Goal: Task Accomplishment & Management: Use online tool/utility

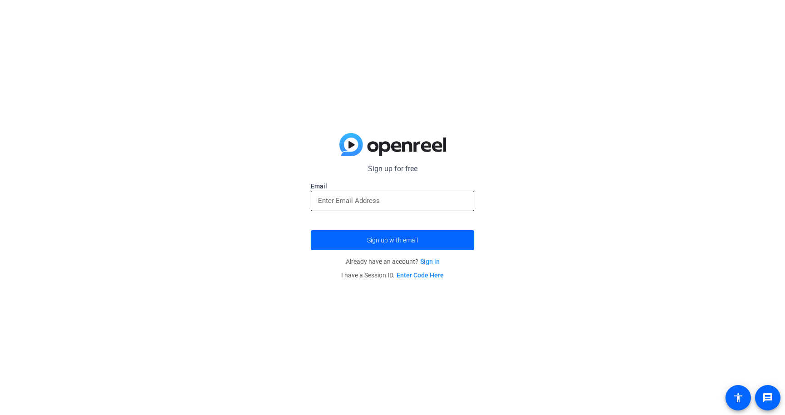
click at [424, 204] on input "email" at bounding box center [392, 200] width 149 height 11
type input "Yizhou.yuan@lander.edu"
click at [427, 244] on span "submit" at bounding box center [393, 240] width 164 height 22
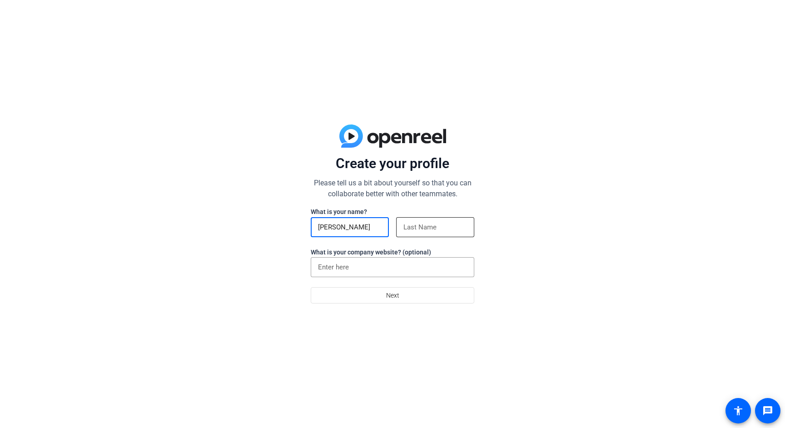
type input "[PERSON_NAME]"
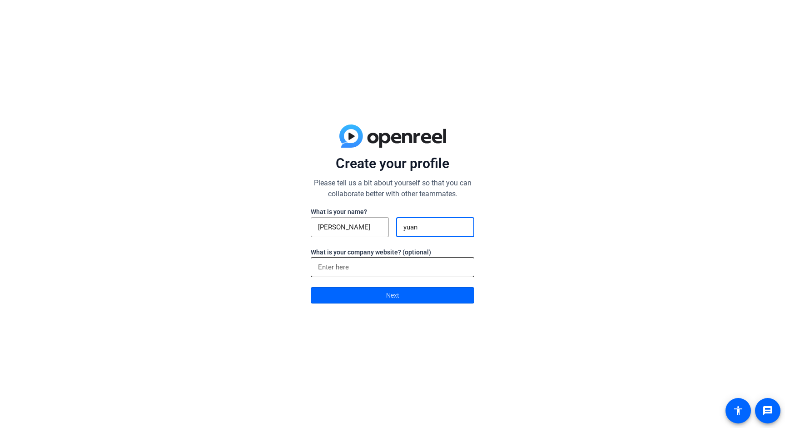
type input "yuan"
click at [407, 274] on div at bounding box center [392, 267] width 149 height 20
click at [407, 269] on input at bounding box center [392, 267] width 149 height 11
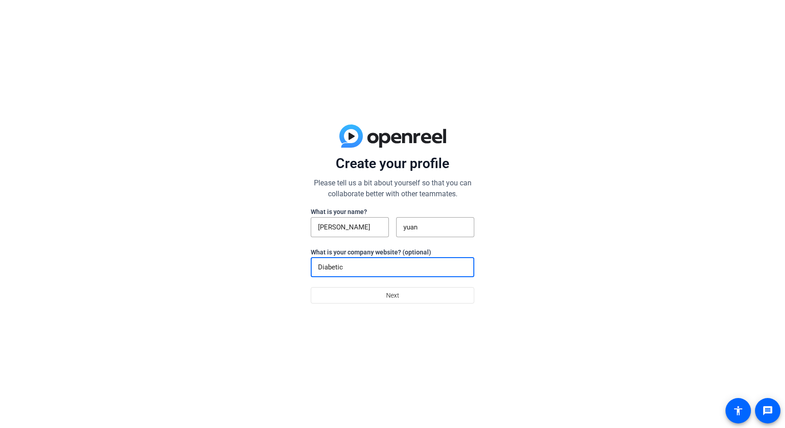
drag, startPoint x: 387, startPoint y: 271, endPoint x: 223, endPoint y: 261, distance: 164.4
click at [223, 260] on div "Create your profile Please tell us a bit about yourself so that you can collabo…" at bounding box center [392, 214] width 785 height 428
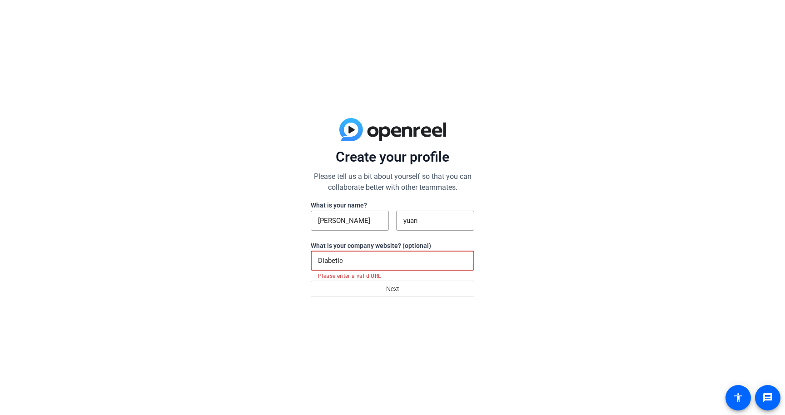
paste input "es"
click at [382, 290] on span at bounding box center [392, 289] width 163 height 22
click at [382, 264] on input "Diabetes" at bounding box center [392, 260] width 149 height 11
click at [377, 290] on span at bounding box center [392, 289] width 163 height 22
click at [369, 263] on input "Diabetes" at bounding box center [392, 260] width 149 height 11
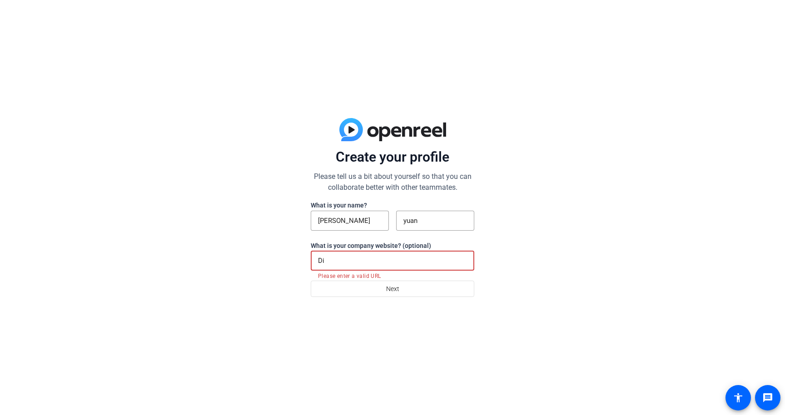
type input "D"
drag, startPoint x: 348, startPoint y: 254, endPoint x: 229, endPoint y: 251, distance: 118.7
click at [234, 254] on div "Create your profile Please tell us a bit about yourself so that you can collabo…" at bounding box center [392, 207] width 785 height 415
click at [340, 260] on input "par" at bounding box center [392, 260] width 149 height 11
click at [338, 265] on input "par" at bounding box center [392, 260] width 149 height 11
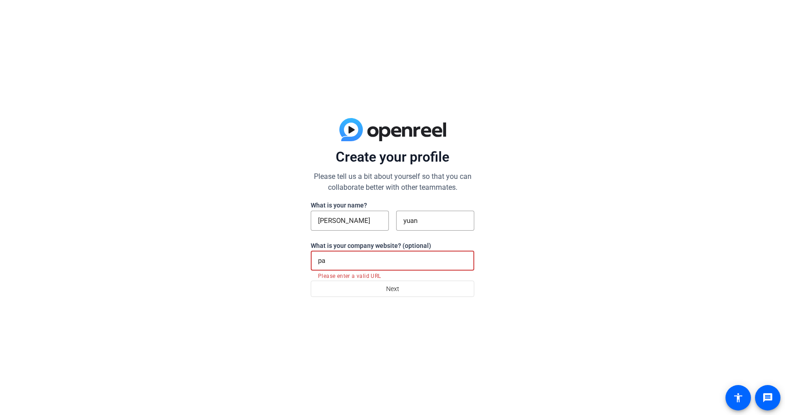
type input "p"
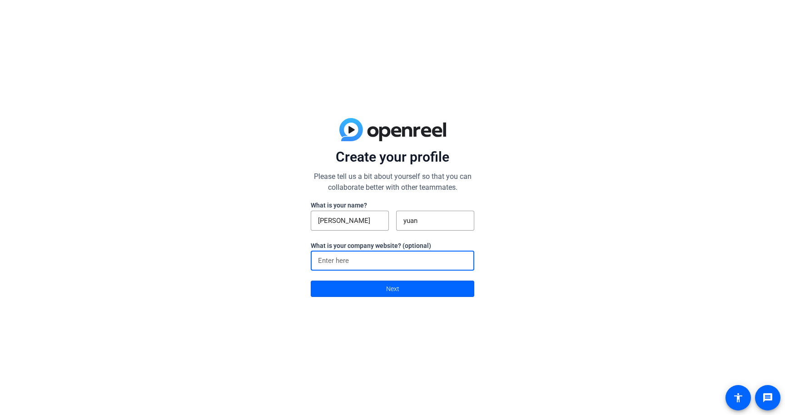
paste input "https://outlook.office.com/mail/"
type input "https://outlook.office.com/mail/"
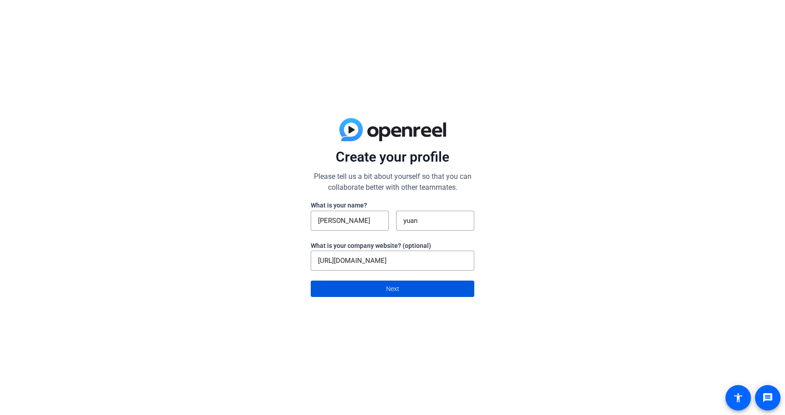
click at [347, 285] on span at bounding box center [392, 289] width 163 height 22
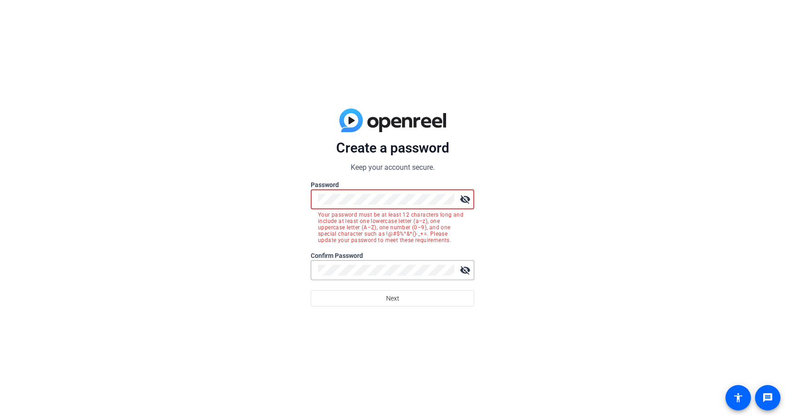
click at [393, 298] on button "Next" at bounding box center [393, 298] width 164 height 16
click at [158, 195] on div "Create a password Keep your account secure. Password visibility_off Your passwo…" at bounding box center [392, 207] width 785 height 415
drag, startPoint x: 360, startPoint y: 278, endPoint x: 254, endPoint y: 271, distance: 107.0
click at [254, 271] on div "Create a password Keep your account secure. Password visibility_off Your passwo…" at bounding box center [392, 207] width 785 height 415
click at [232, 196] on div "Create a password Keep your account secure. Password visibility_off Your passwo…" at bounding box center [392, 207] width 785 height 415
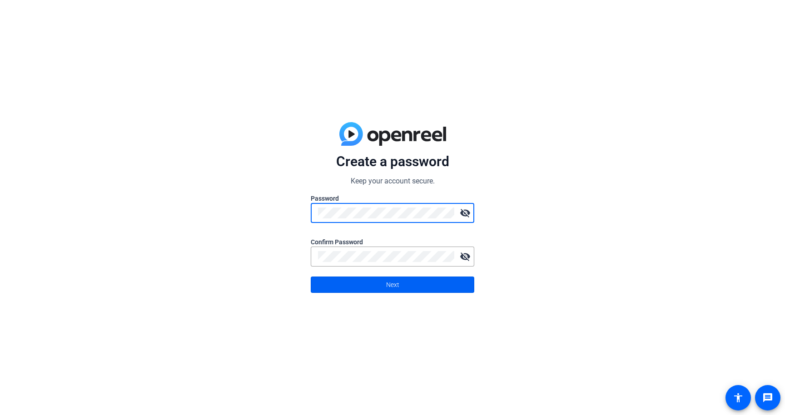
click at [404, 290] on span at bounding box center [392, 285] width 163 height 22
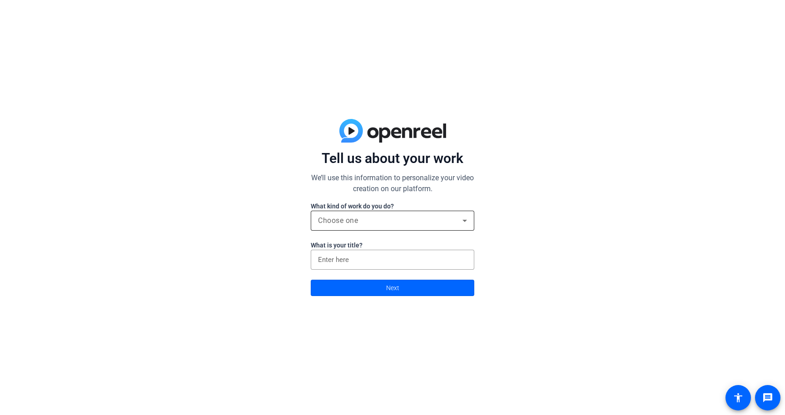
click at [365, 221] on div "Choose one" at bounding box center [390, 220] width 145 height 11
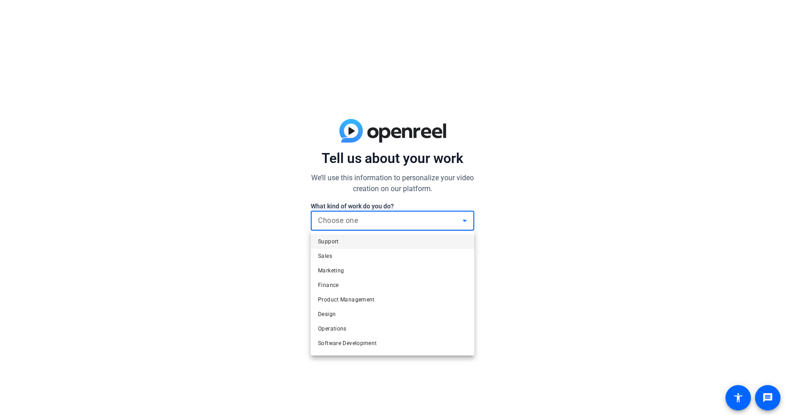
click at [356, 238] on mat-option "Support" at bounding box center [393, 241] width 164 height 15
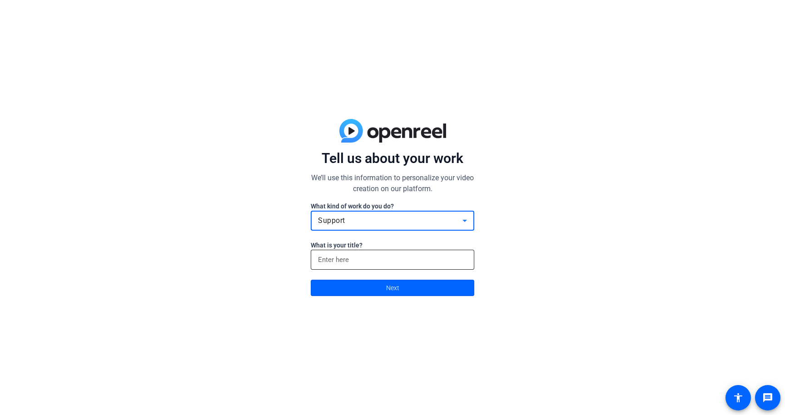
click at [348, 265] on input at bounding box center [392, 259] width 149 height 11
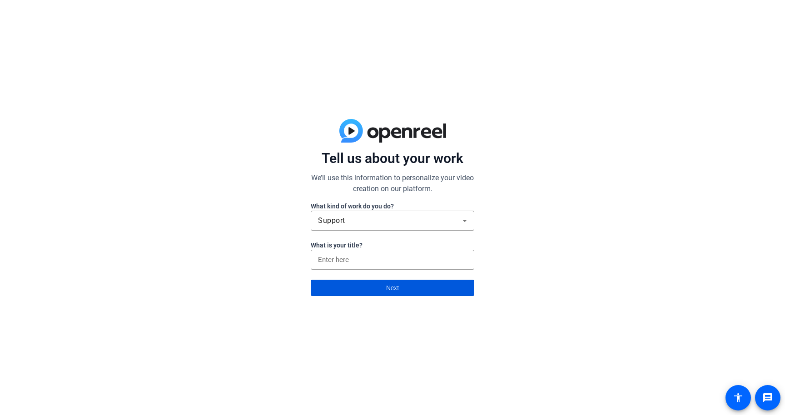
click at [352, 284] on span at bounding box center [392, 288] width 163 height 22
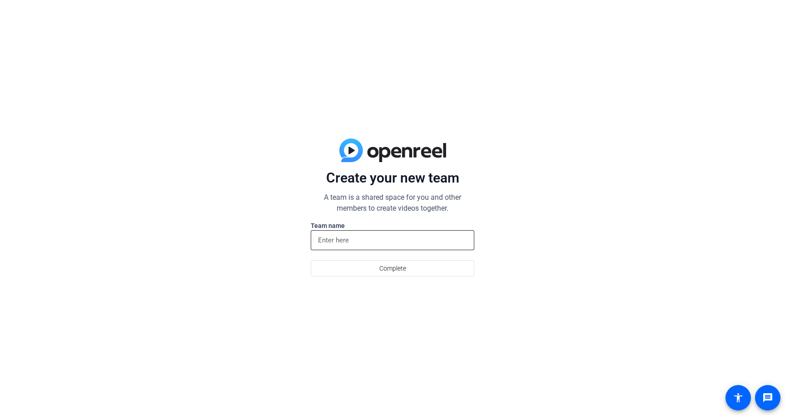
click at [355, 246] on div at bounding box center [392, 240] width 149 height 20
click at [360, 235] on input at bounding box center [392, 240] width 149 height 11
paste input "https://www.google.com/search?client=safari&sca_esv=76b1d1510d0b1bcc&rls=en&sxs…"
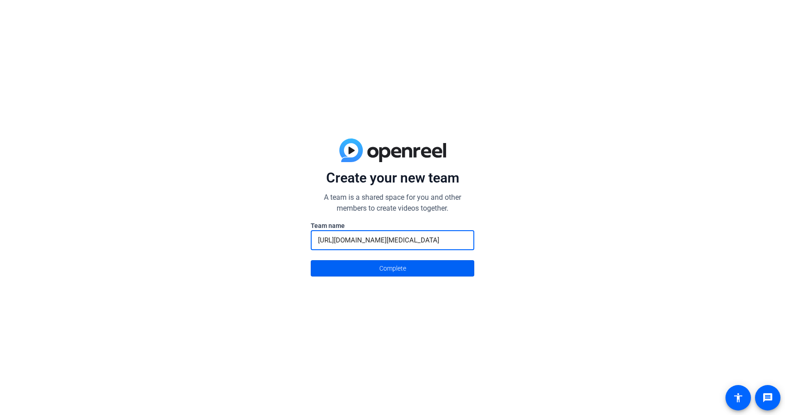
type input "https://www.google.com/search?client=safari&sca_esv=76b1d1510d0b1bcc&rls=en&sxs…"
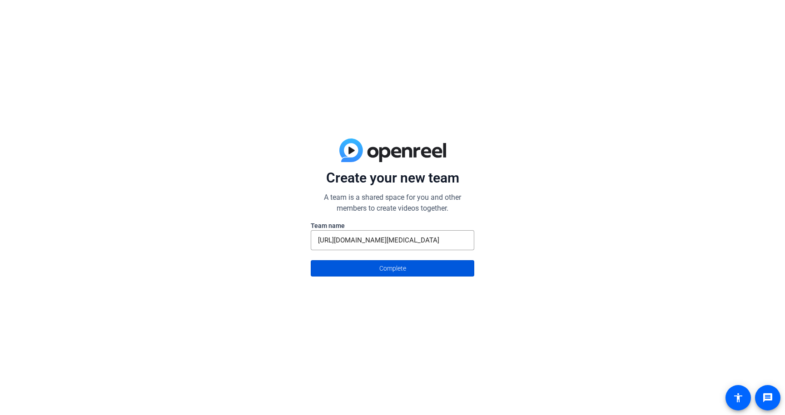
click at [367, 265] on span at bounding box center [392, 269] width 163 height 22
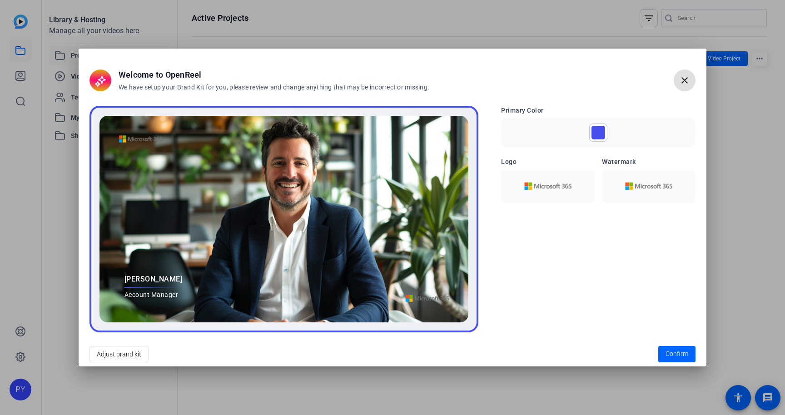
click at [685, 79] on mat-icon "close" at bounding box center [684, 80] width 11 height 11
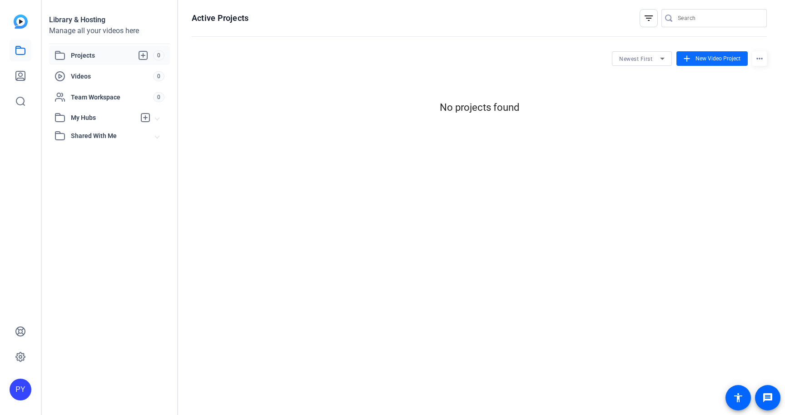
click at [691, 61] on mat-icon "add" at bounding box center [687, 59] width 10 height 10
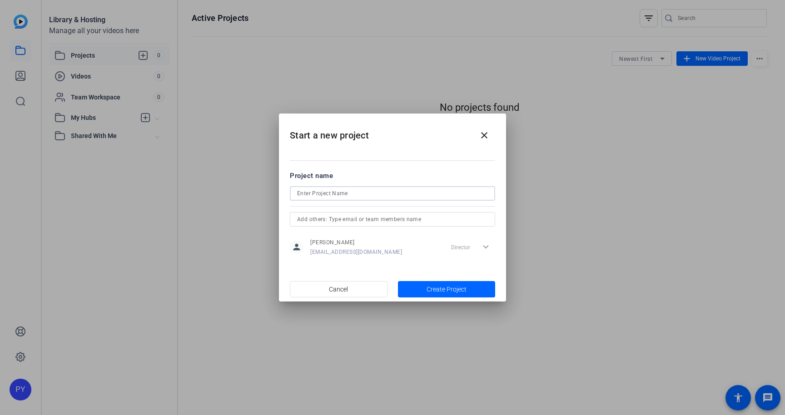
type input "d"
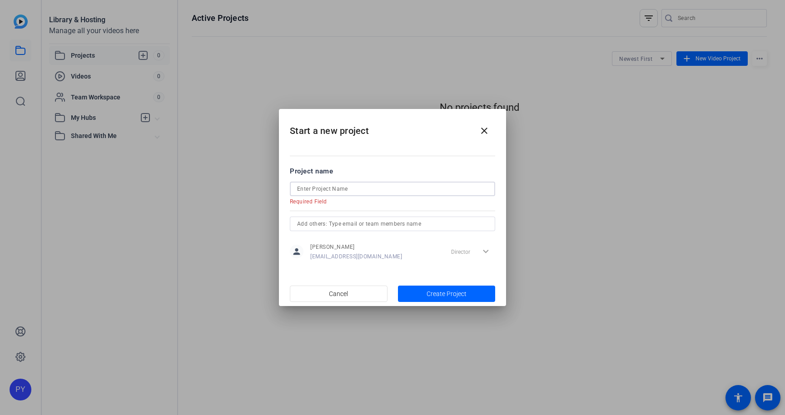
paste input "Diabetes"
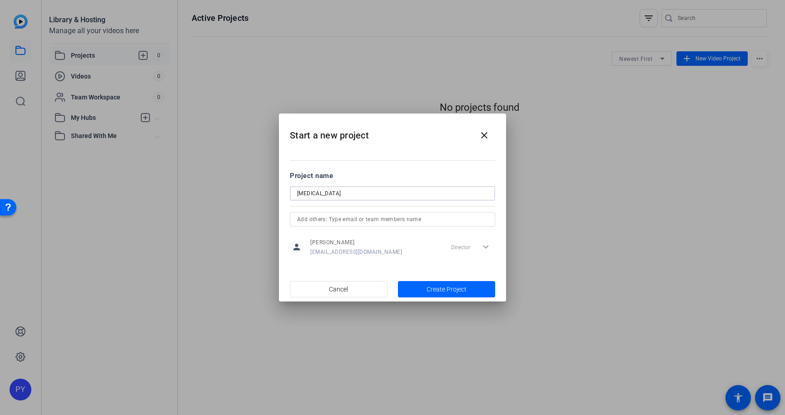
type input "Diabetes"
type input "N"
click at [474, 248] on div "Director expand_more" at bounding box center [472, 247] width 48 height 16
click at [483, 248] on div "Director expand_more" at bounding box center [472, 247] width 48 height 16
click at [487, 248] on div "Director expand_more" at bounding box center [472, 247] width 48 height 16
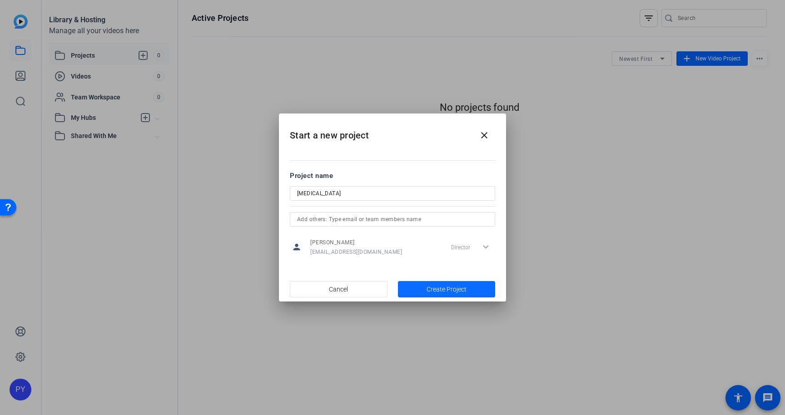
click at [454, 293] on span "Create Project" at bounding box center [447, 290] width 40 height 10
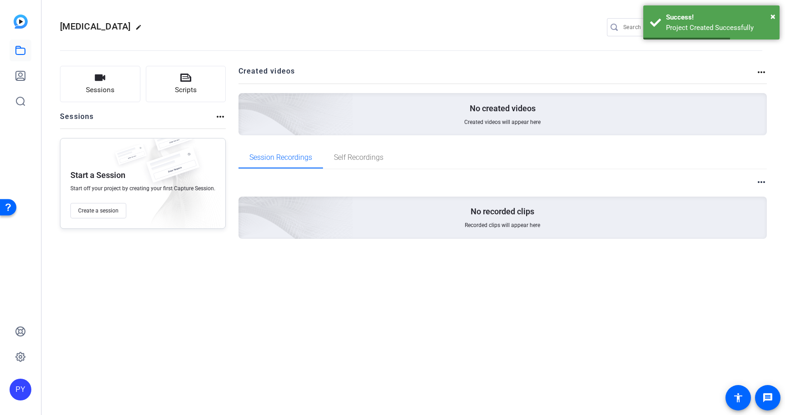
click at [477, 120] on span "Created videos will appear here" at bounding box center [502, 122] width 76 height 7
click at [772, 14] on span "×" at bounding box center [773, 16] width 5 height 11
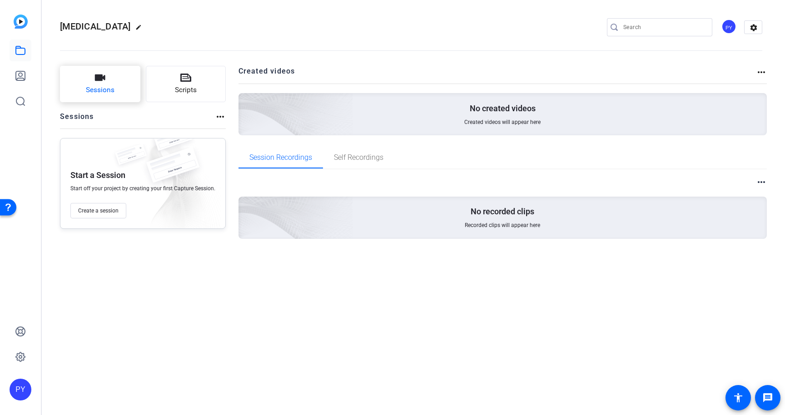
click at [104, 82] on icon "button" at bounding box center [100, 77] width 11 height 11
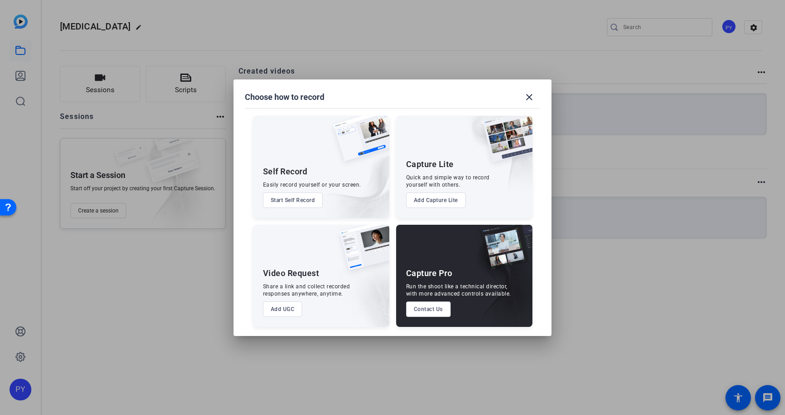
click at [305, 201] on button "Start Self Record" at bounding box center [293, 200] width 60 height 15
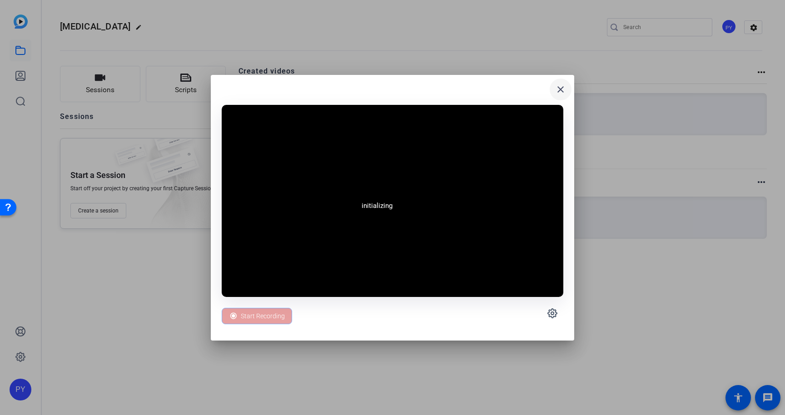
click at [559, 89] on mat-icon "close" at bounding box center [560, 89] width 11 height 11
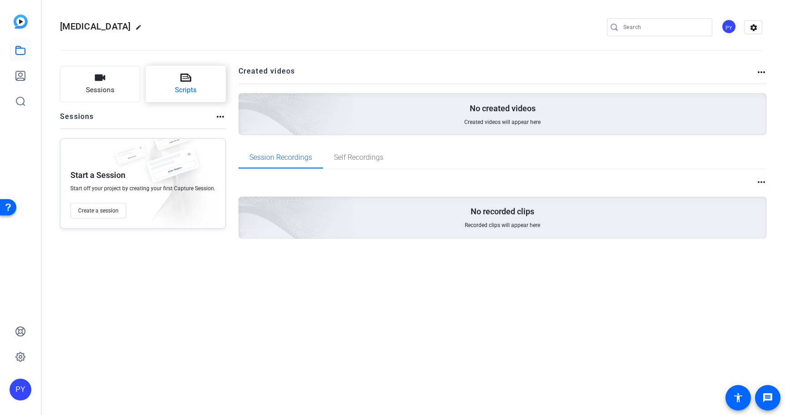
click at [197, 89] on button "Scripts" at bounding box center [186, 84] width 80 height 36
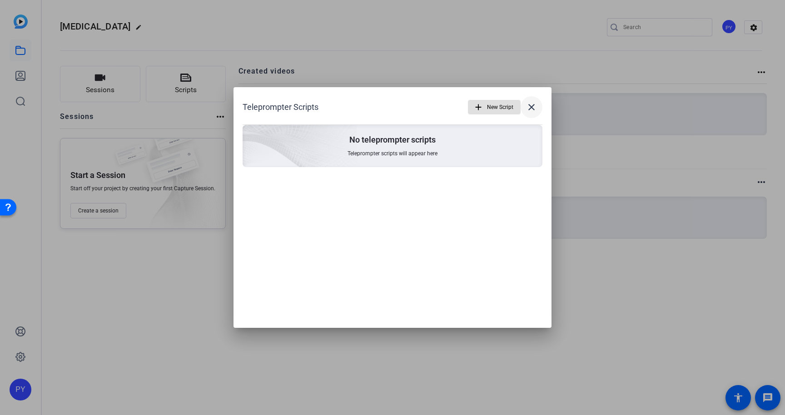
click at [530, 105] on mat-icon "close" at bounding box center [531, 107] width 11 height 11
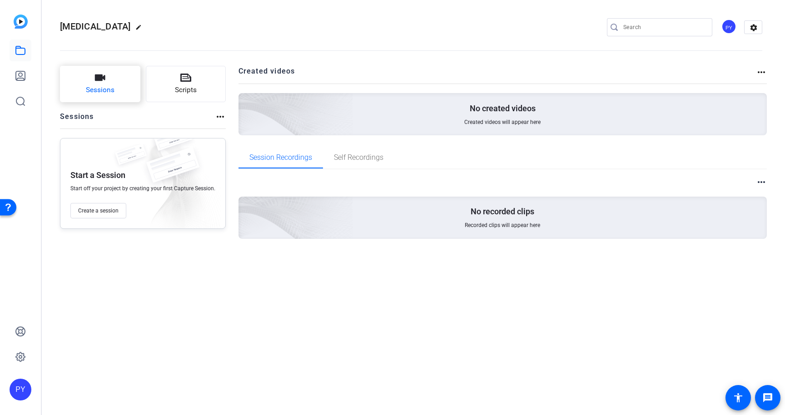
click at [125, 90] on button "Sessions" at bounding box center [100, 84] width 80 height 36
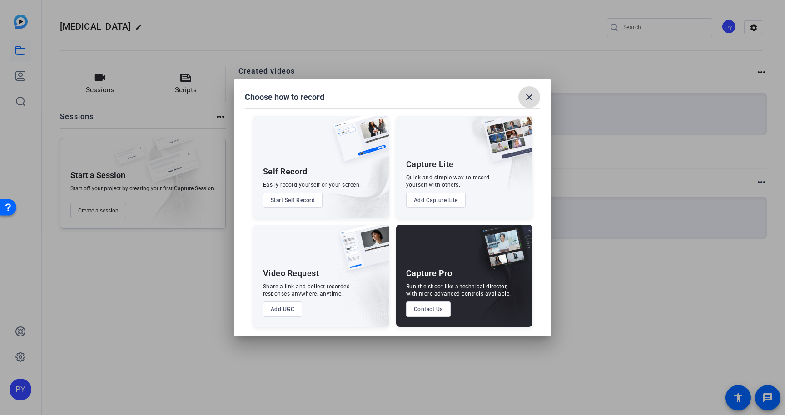
click at [525, 100] on mat-icon "close" at bounding box center [529, 97] width 11 height 11
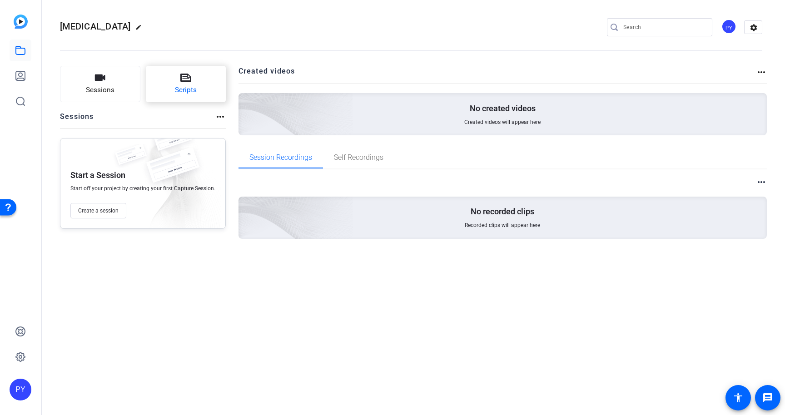
click at [181, 75] on icon at bounding box center [185, 78] width 11 height 8
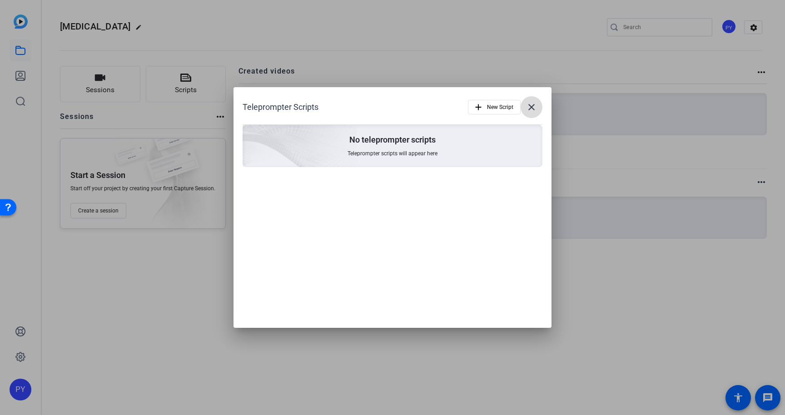
click at [533, 106] on mat-icon "close" at bounding box center [531, 107] width 11 height 11
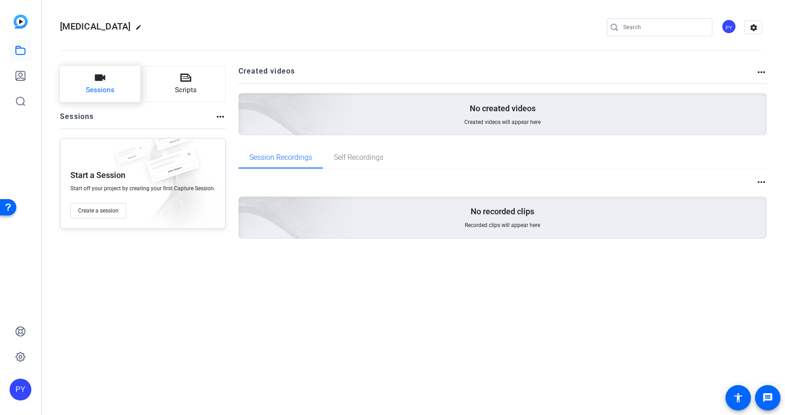
click at [109, 78] on button "Sessions" at bounding box center [100, 84] width 80 height 36
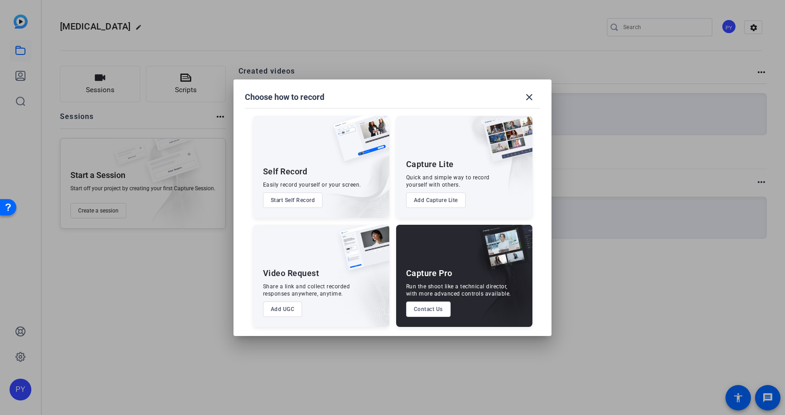
click at [304, 204] on button "Start Self Record" at bounding box center [293, 200] width 60 height 15
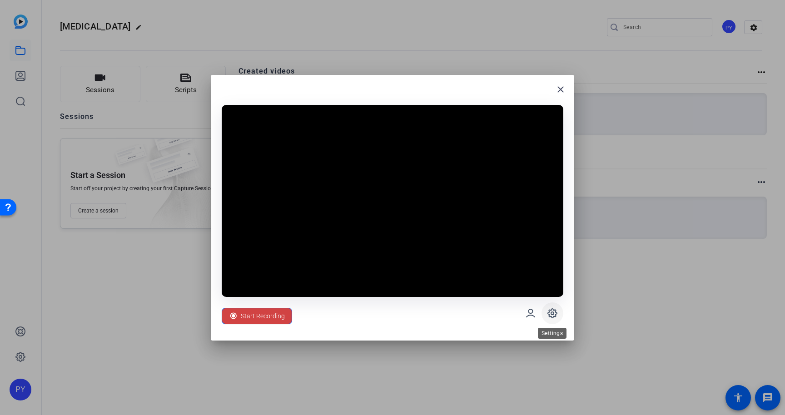
click at [555, 310] on icon at bounding box center [552, 313] width 11 height 11
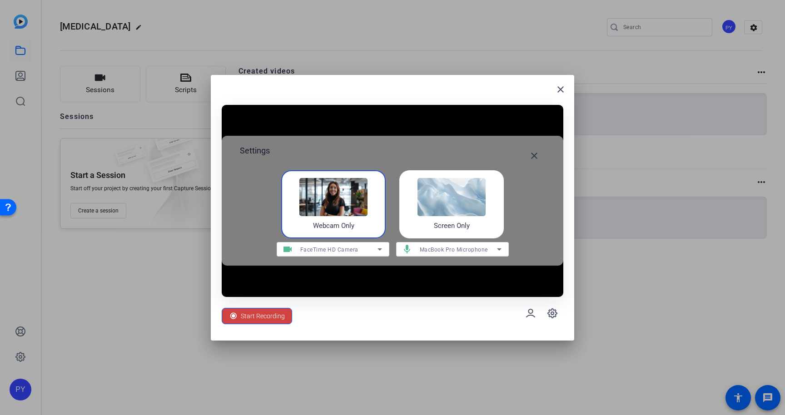
click at [445, 223] on h4 "Screen Only" at bounding box center [452, 226] width 36 height 10
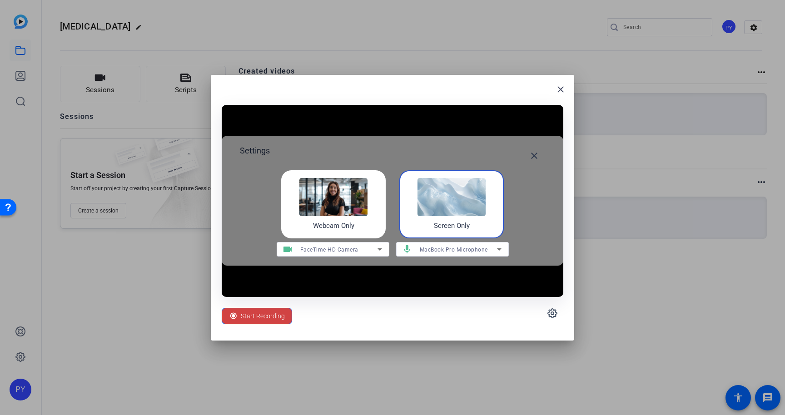
click at [447, 205] on img at bounding box center [452, 197] width 68 height 38
click at [445, 256] on div "MacBook Pro Microphone" at bounding box center [461, 249] width 82 height 15
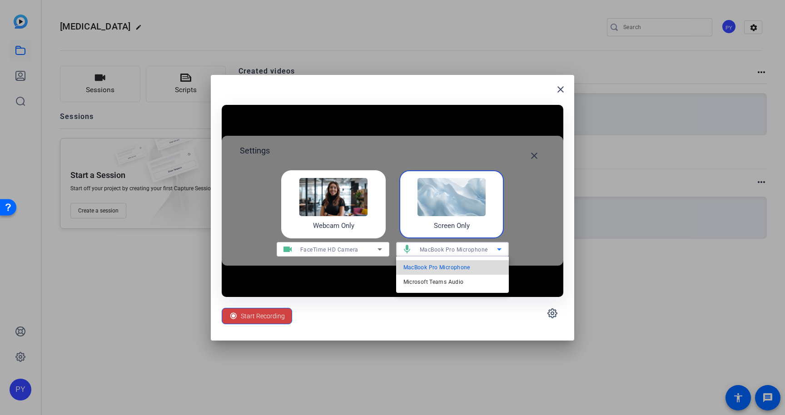
click at [447, 273] on mat-option "MacBook Pro Microphone" at bounding box center [452, 267] width 113 height 15
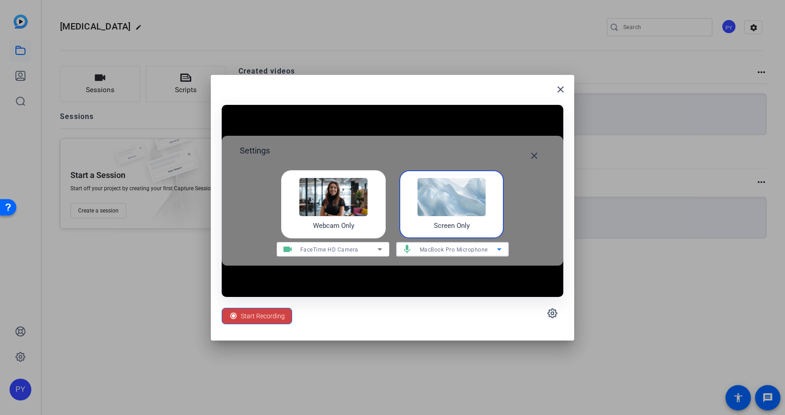
click at [362, 313] on div "Start Recording" at bounding box center [393, 313] width 342 height 33
click at [264, 314] on span "Start Recording" at bounding box center [263, 316] width 44 height 17
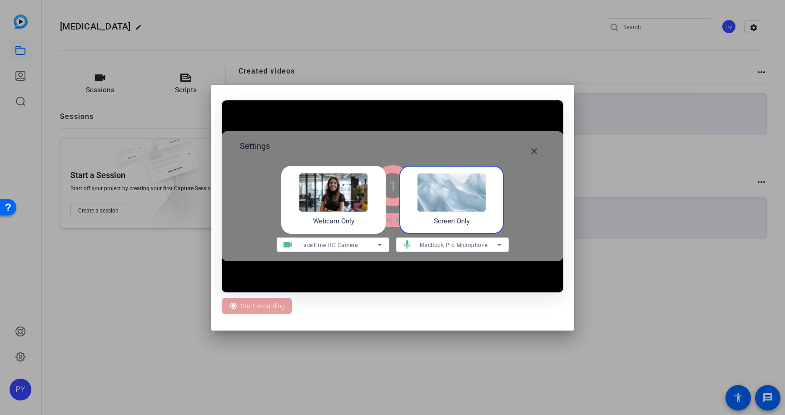
click at [456, 218] on h4 "Screen Only" at bounding box center [452, 221] width 36 height 10
click at [264, 307] on span "Stop 00:00:06" at bounding box center [260, 306] width 39 height 17
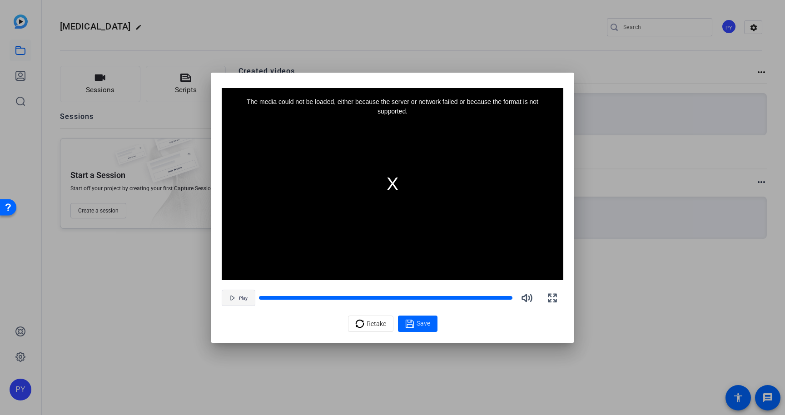
click at [231, 294] on span "button" at bounding box center [238, 298] width 33 height 22
drag, startPoint x: 654, startPoint y: 0, endPoint x: 294, endPoint y: 278, distance: 454.9
click at [294, 284] on div "Video Player is loading. Play Video Play Mute Current Time 0:00 / Duration -:- …" at bounding box center [393, 198] width 342 height 221
click at [235, 298] on icon "button" at bounding box center [232, 297] width 5 height 5
click at [234, 298] on icon "button" at bounding box center [232, 297] width 5 height 5
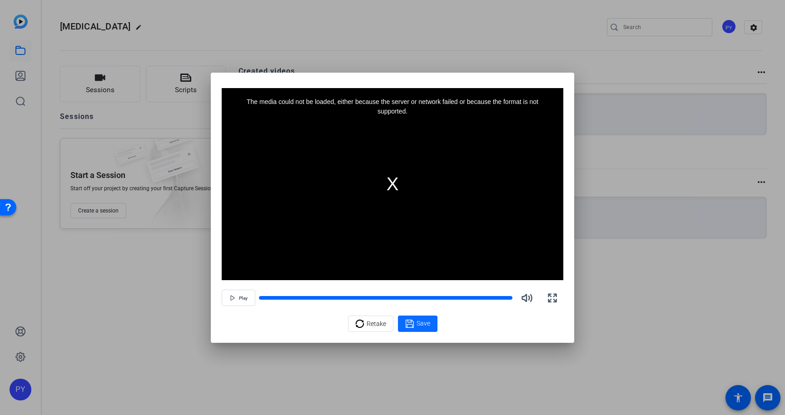
click at [417, 322] on span "Save" at bounding box center [424, 324] width 14 height 10
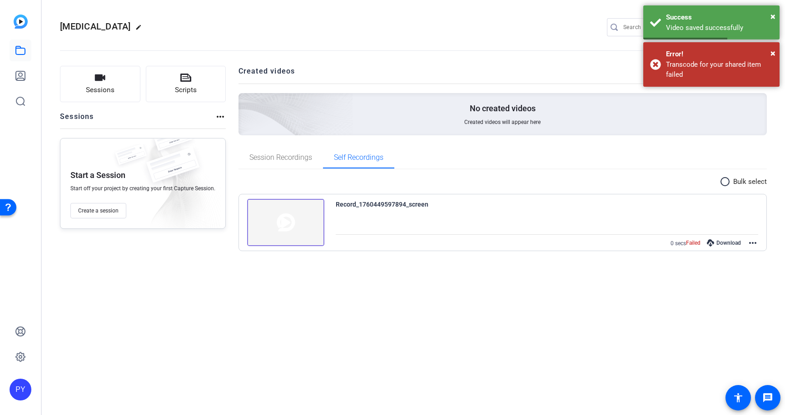
click at [291, 224] on img at bounding box center [285, 222] width 77 height 47
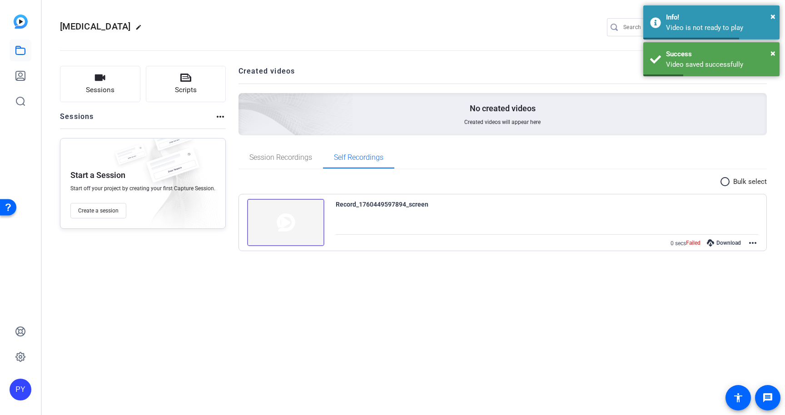
click at [723, 244] on div "Download" at bounding box center [724, 243] width 43 height 12
click at [772, 17] on span "×" at bounding box center [773, 16] width 5 height 11
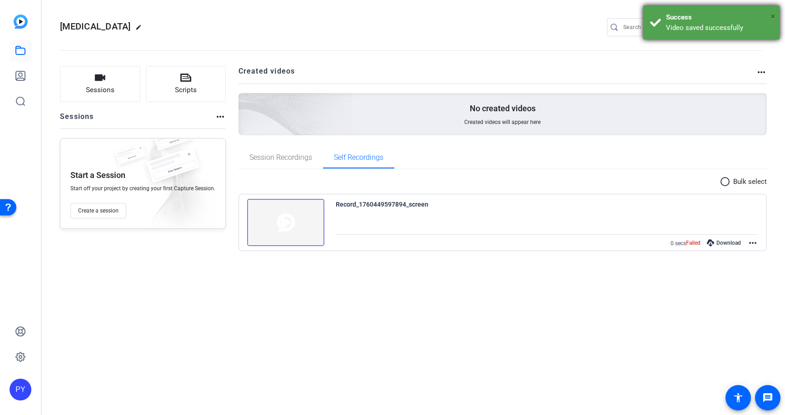
click at [773, 15] on span "×" at bounding box center [773, 16] width 5 height 11
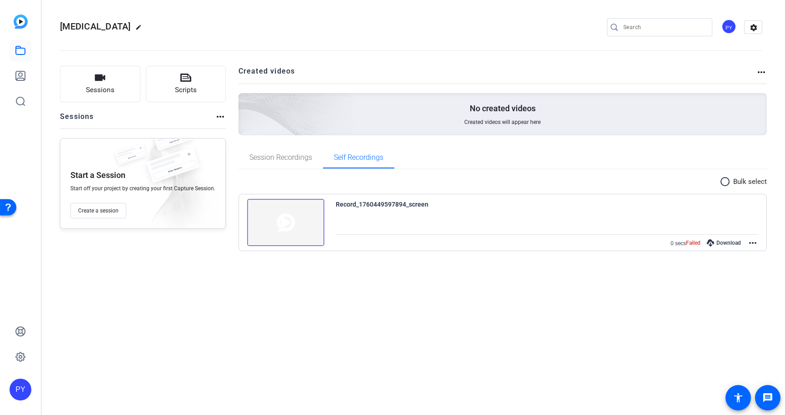
click at [732, 241] on div "Download" at bounding box center [724, 243] width 43 height 12
click at [302, 218] on img at bounding box center [285, 222] width 77 height 47
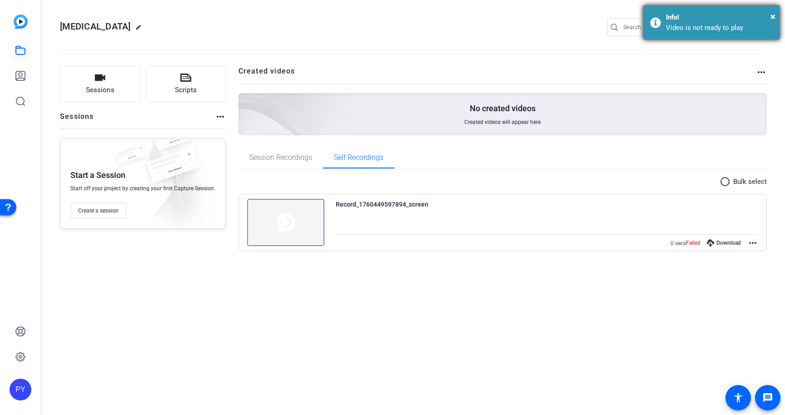
click at [689, 29] on div "Video is not ready to play" at bounding box center [719, 28] width 107 height 10
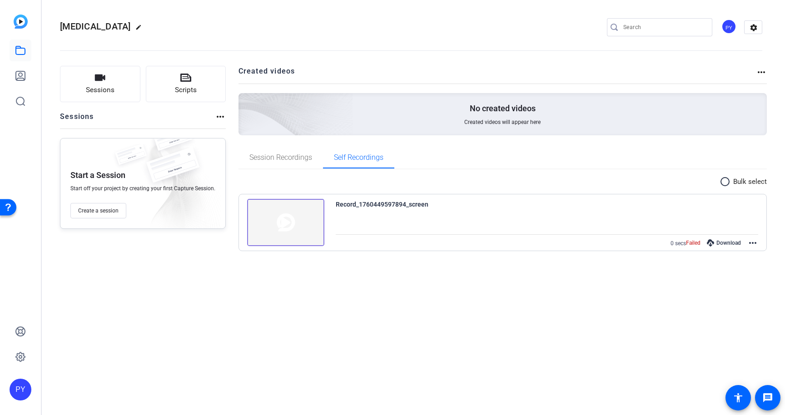
click at [269, 210] on img at bounding box center [285, 222] width 77 height 47
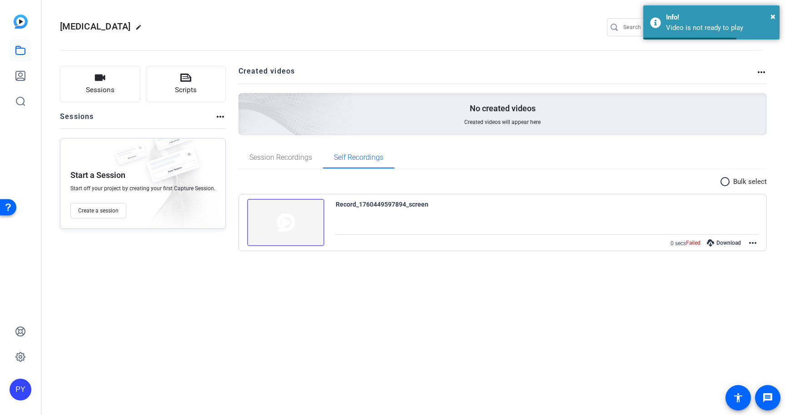
click at [724, 241] on div "Download" at bounding box center [724, 243] width 43 height 12
click at [753, 247] on mat-icon "more_horiz" at bounding box center [753, 243] width 11 height 11
click at [732, 253] on span "Edit Video" at bounding box center [733, 254] width 36 height 11
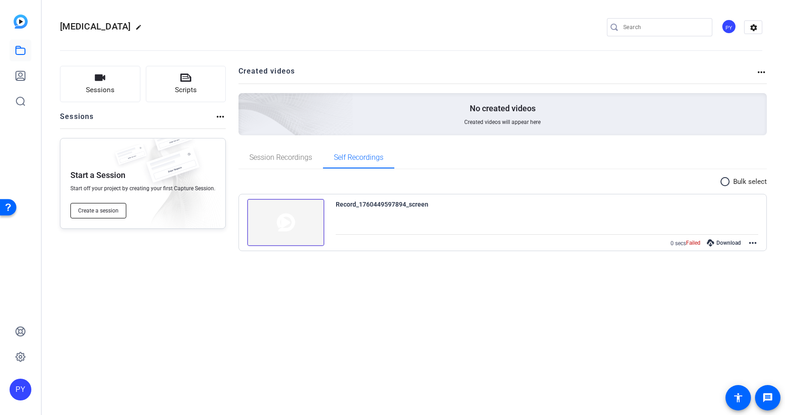
click at [96, 214] on span "Create a session" at bounding box center [98, 210] width 40 height 7
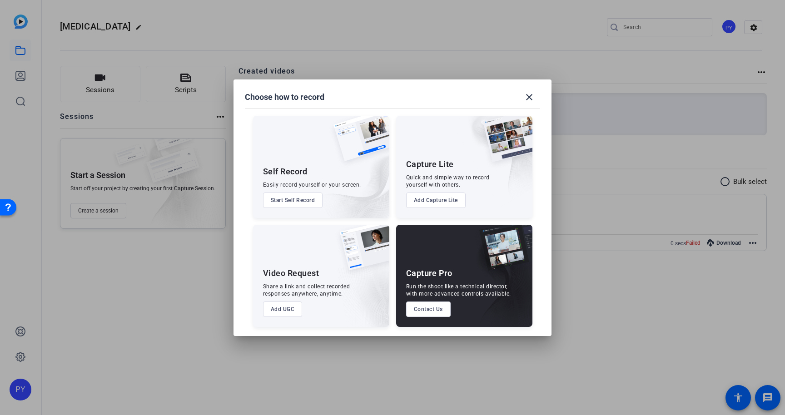
click at [301, 199] on button "Start Self Record" at bounding box center [293, 200] width 60 height 15
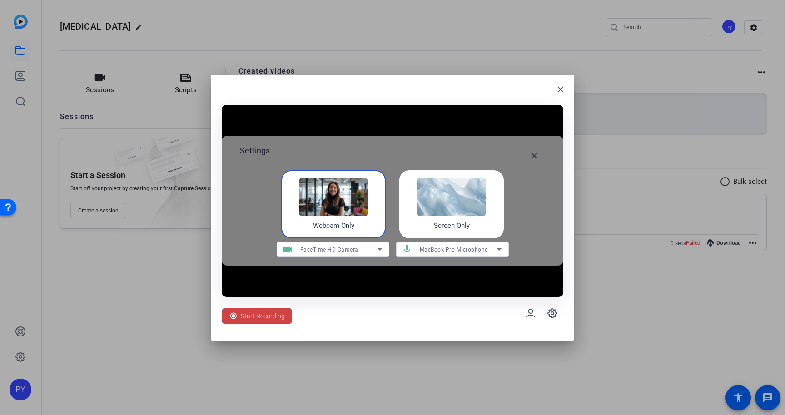
click at [436, 227] on h4 "Screen Only" at bounding box center [452, 226] width 36 height 10
click at [438, 210] on img at bounding box center [452, 197] width 68 height 38
click at [438, 250] on span "MacBook Pro Microphone" at bounding box center [454, 250] width 68 height 6
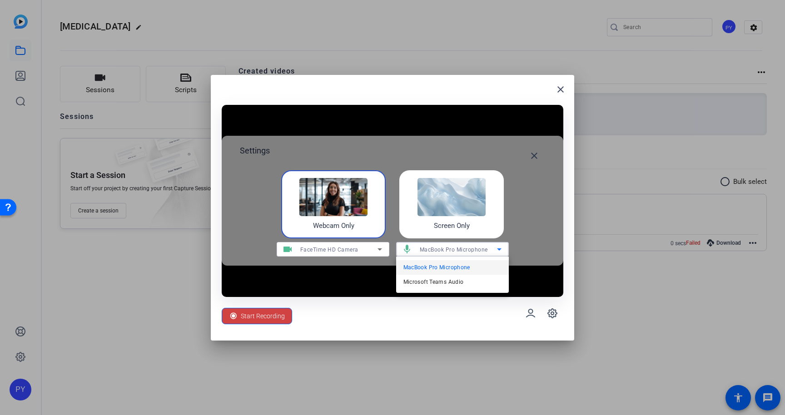
click at [449, 267] on span "MacBook Pro Microphone" at bounding box center [437, 267] width 67 height 11
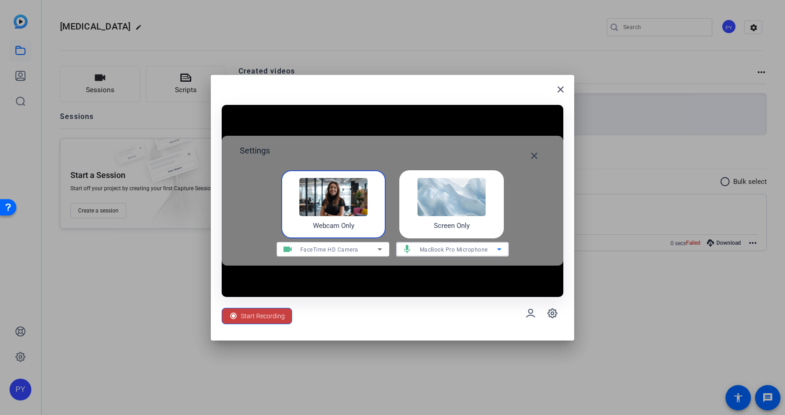
click at [264, 314] on span "Start Recording" at bounding box center [263, 316] width 44 height 17
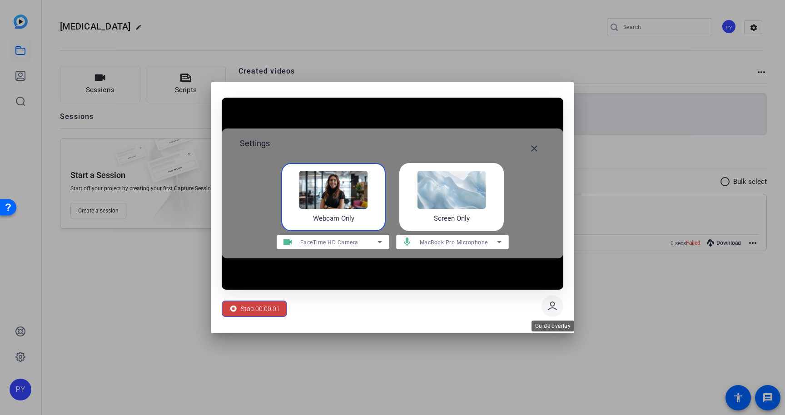
click at [556, 308] on icon at bounding box center [552, 306] width 11 height 11
click at [419, 303] on div "Stop 00:00:02" at bounding box center [393, 306] width 342 height 33
click at [435, 208] on img at bounding box center [452, 190] width 68 height 38
click at [419, 304] on div "Stop 00:00:04" at bounding box center [393, 306] width 342 height 33
click at [268, 316] on span "Stop 00:00:07" at bounding box center [260, 308] width 39 height 17
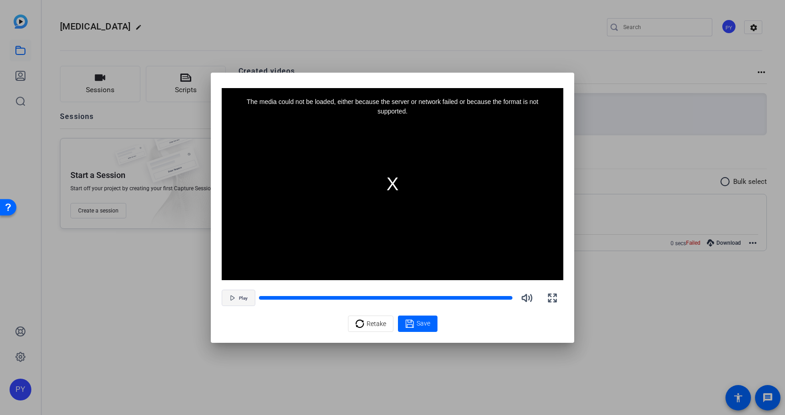
click at [239, 293] on span "button" at bounding box center [238, 298] width 33 height 22
click at [239, 294] on span "button" at bounding box center [238, 298] width 33 height 22
click at [368, 211] on div "The media could not be loaded, either because the server or network failed or b…" at bounding box center [393, 184] width 342 height 192
click at [424, 333] on span at bounding box center [418, 324] width 40 height 22
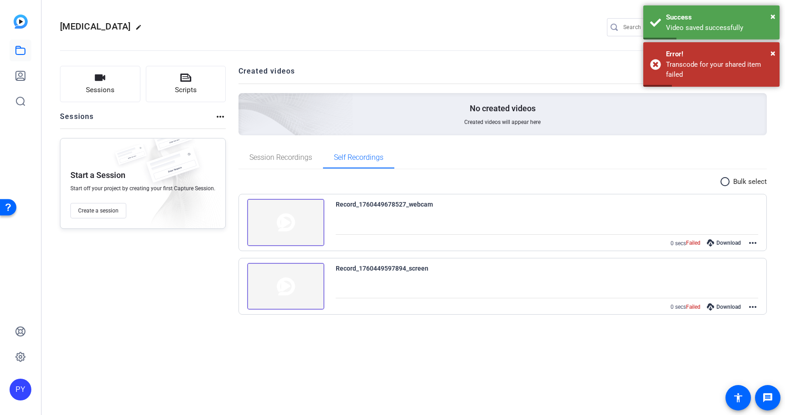
click at [691, 241] on span "Failed" at bounding box center [693, 242] width 15 height 7
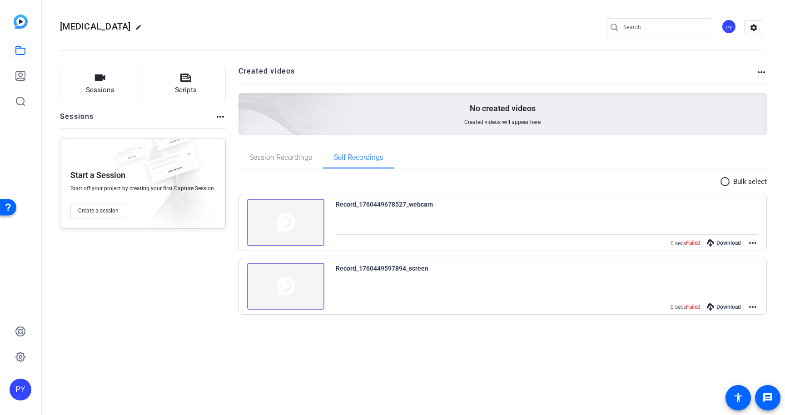
click at [725, 185] on mat-icon "radio_button_unchecked" at bounding box center [727, 181] width 14 height 11
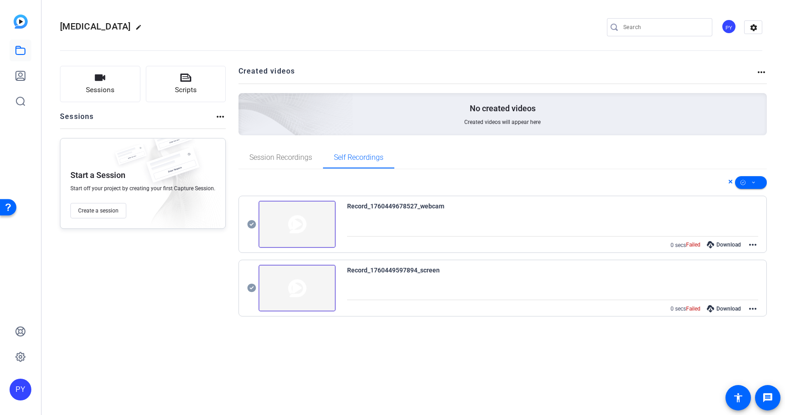
click at [725, 185] on div at bounding box center [503, 182] width 529 height 13
click at [305, 165] on span "Session Recordings" at bounding box center [280, 158] width 63 height 22
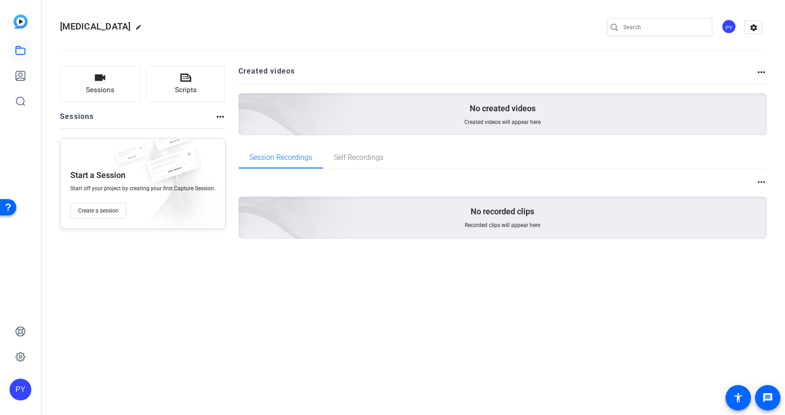
click at [577, 214] on div "No recorded clips Recorded clips will appear here" at bounding box center [503, 218] width 529 height 42
click at [764, 181] on mat-icon "more_horiz" at bounding box center [761, 182] width 11 height 11
click at [724, 344] on div at bounding box center [392, 207] width 785 height 415
click at [170, 87] on button "Scripts" at bounding box center [186, 84] width 80 height 36
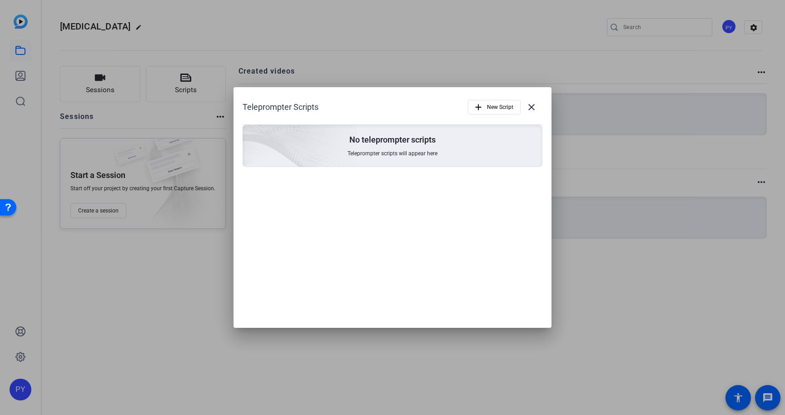
click at [444, 150] on div "No teleprompter scripts Teleprompter scripts will appear here" at bounding box center [393, 146] width 300 height 42
click at [508, 107] on span "New Script" at bounding box center [500, 107] width 26 height 17
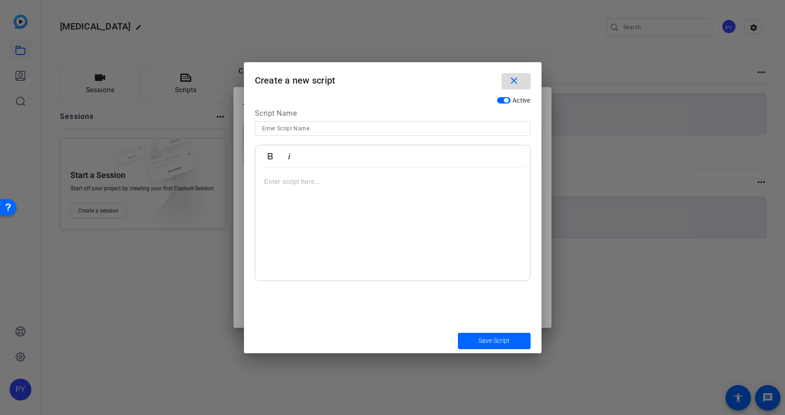
click at [512, 79] on mat-icon "close" at bounding box center [514, 80] width 11 height 11
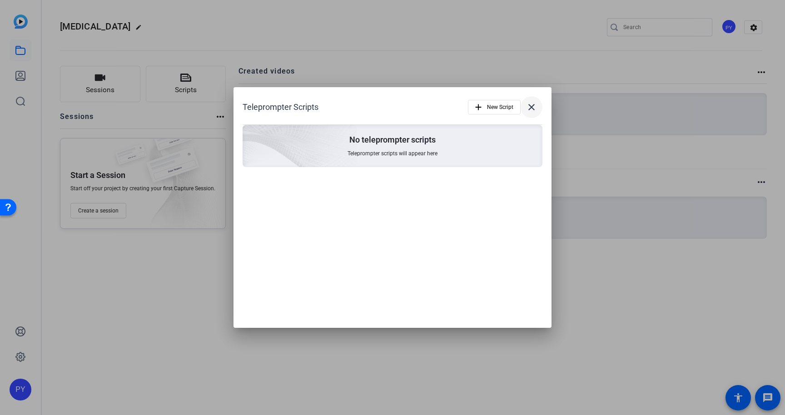
click at [532, 112] on mat-icon "close" at bounding box center [531, 107] width 11 height 11
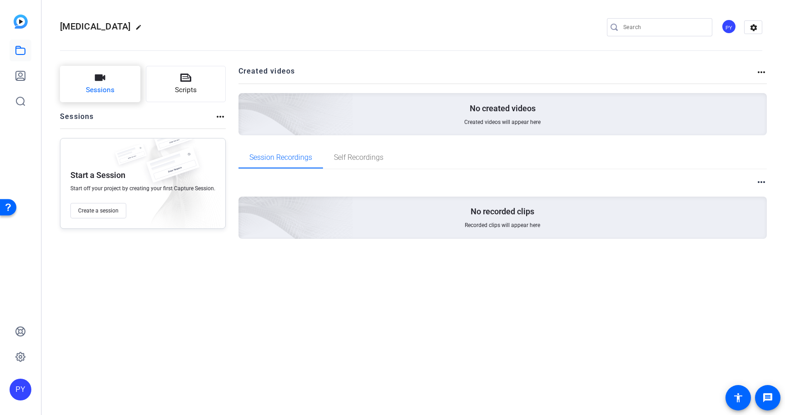
click at [61, 82] on button "Sessions" at bounding box center [100, 84] width 80 height 36
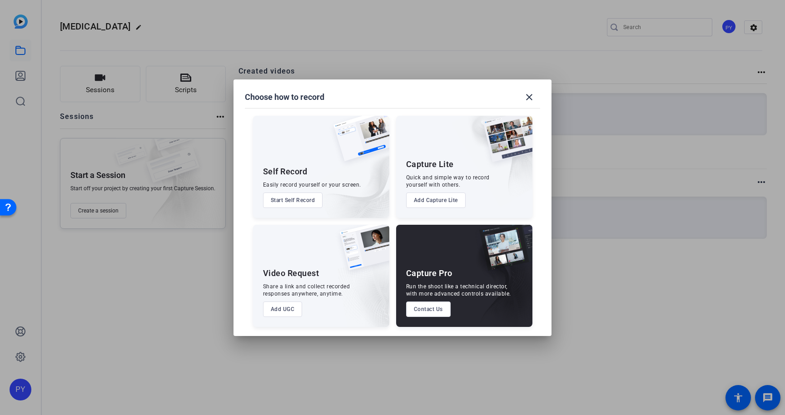
click at [449, 203] on button "Add Capture Lite" at bounding box center [436, 200] width 60 height 15
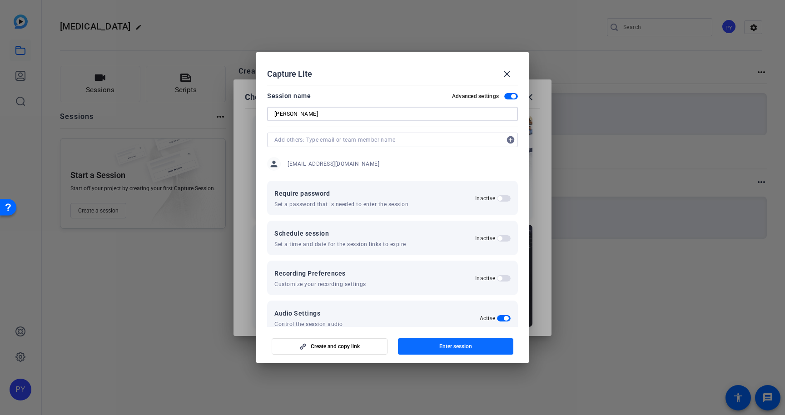
type input "[PERSON_NAME]"
click at [444, 347] on span "Enter session" at bounding box center [455, 346] width 33 height 7
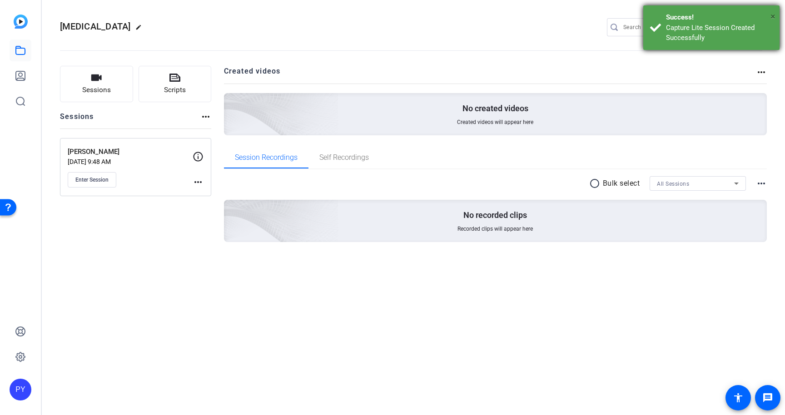
click at [775, 12] on span "×" at bounding box center [773, 16] width 5 height 11
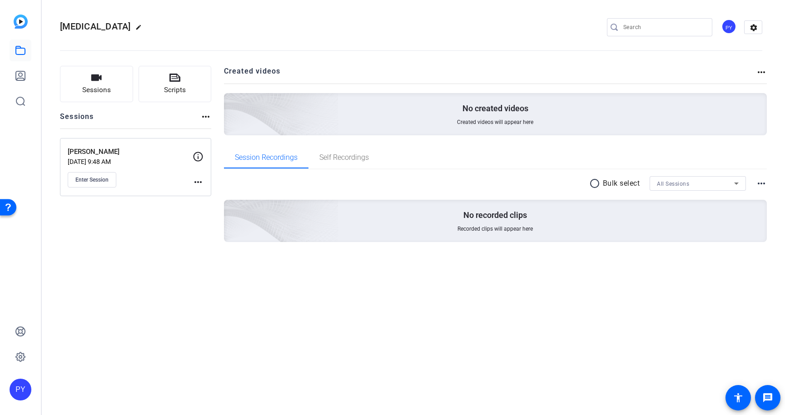
click at [429, 239] on div "No recorded clips Recorded clips will appear here" at bounding box center [496, 221] width 544 height 42
click at [91, 92] on span "Sessions" at bounding box center [96, 90] width 29 height 10
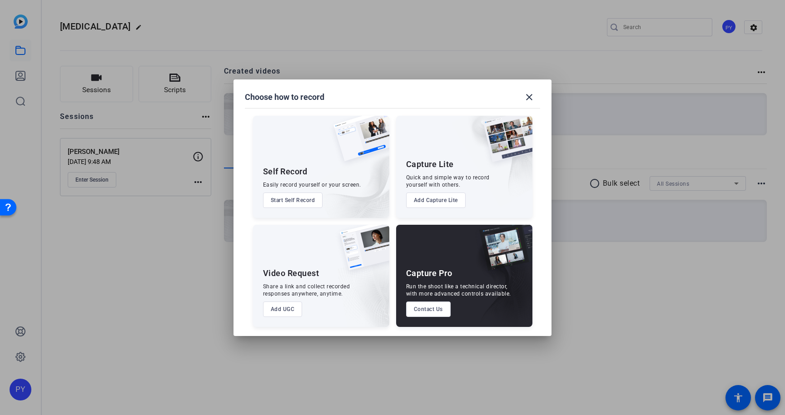
click at [300, 195] on button "Start Self Record" at bounding box center [293, 200] width 60 height 15
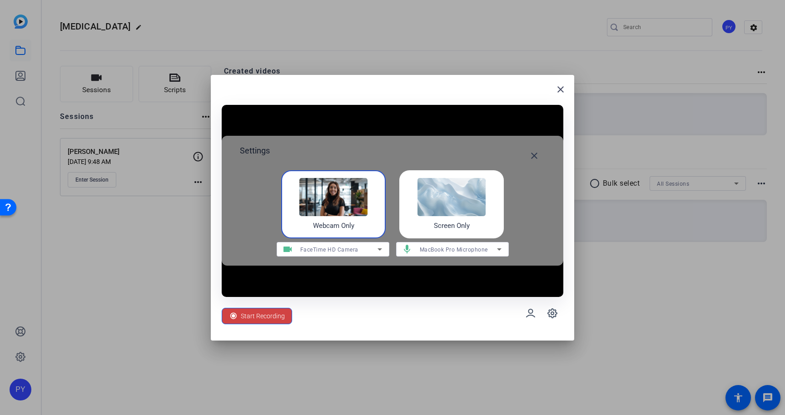
click at [433, 205] on img at bounding box center [452, 197] width 68 height 38
click at [454, 243] on div "MacBook Pro Microphone" at bounding box center [461, 249] width 82 height 15
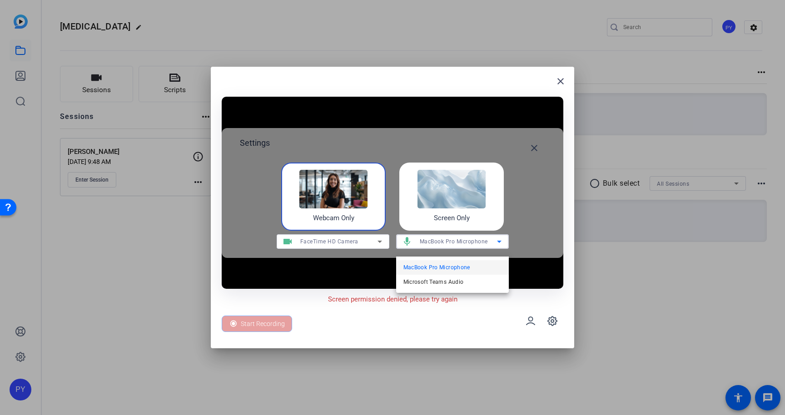
click at [438, 290] on div "MacBook Pro Microphone Microsoft Teams Audio" at bounding box center [452, 275] width 113 height 36
click at [438, 285] on span "Microsoft Teams Audio" at bounding box center [434, 282] width 60 height 11
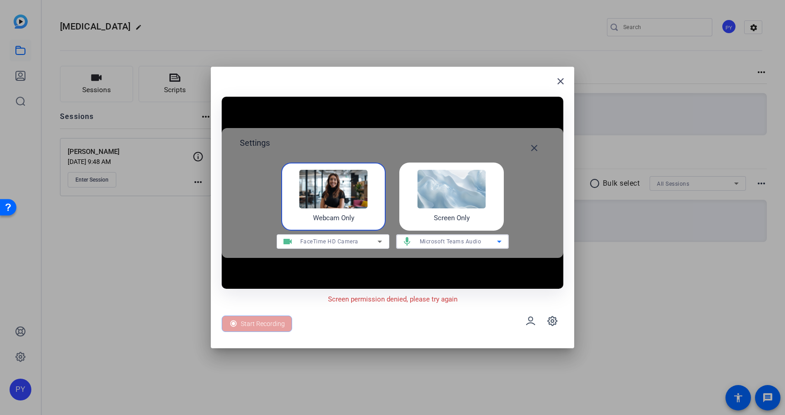
click at [244, 320] on div "Start Recording" at bounding box center [257, 324] width 70 height 16
click at [441, 214] on h4 "Screen Only" at bounding box center [452, 218] width 36 height 10
click at [446, 205] on img at bounding box center [452, 189] width 68 height 38
click at [270, 314] on div "Start Recording" at bounding box center [393, 321] width 342 height 33
click at [469, 176] on img at bounding box center [452, 189] width 68 height 38
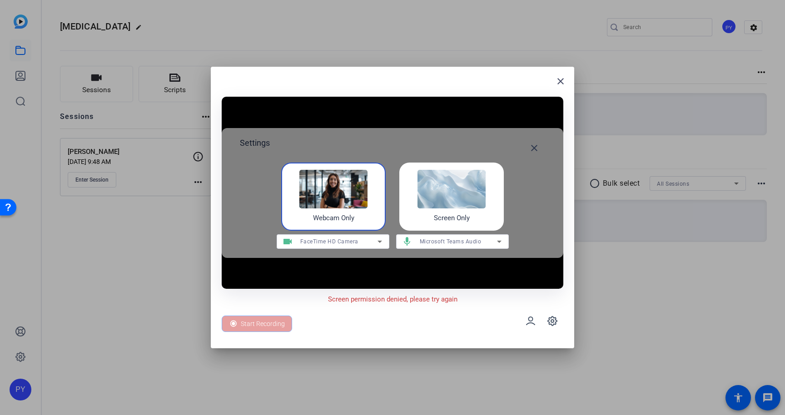
click at [368, 201] on div "Webcam Only" at bounding box center [333, 197] width 105 height 68
click at [558, 329] on span at bounding box center [553, 321] width 22 height 22
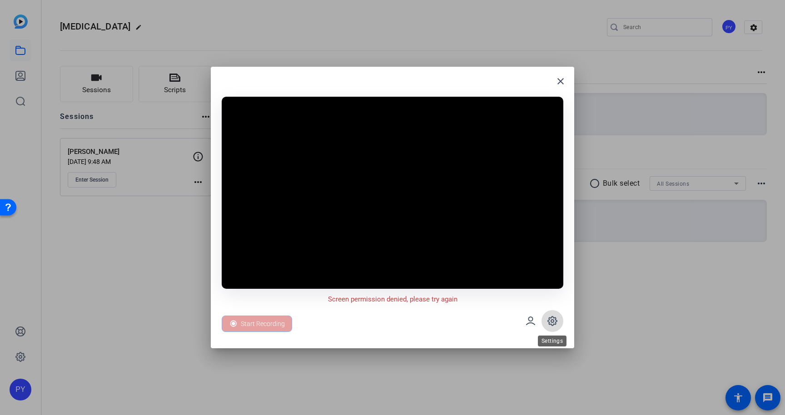
click at [551, 325] on icon at bounding box center [552, 321] width 11 height 11
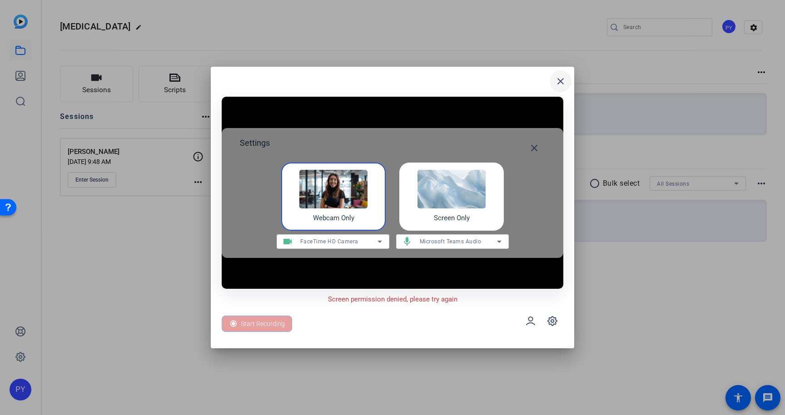
click at [559, 85] on mat-icon "close" at bounding box center [560, 81] width 11 height 11
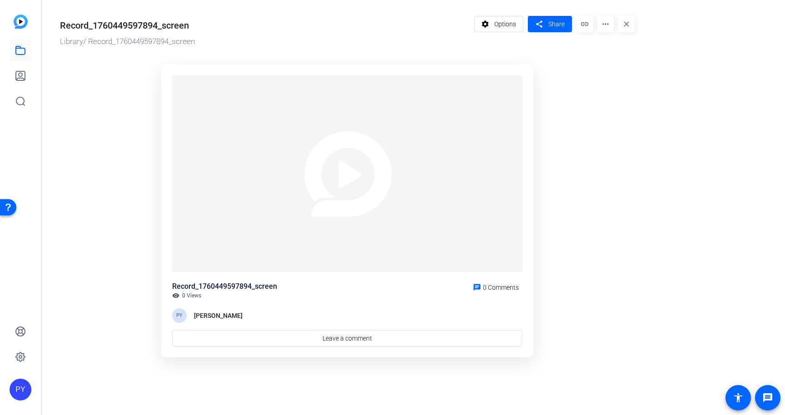
click at [303, 225] on img at bounding box center [347, 173] width 350 height 197
click at [339, 154] on img at bounding box center [347, 173] width 350 height 197
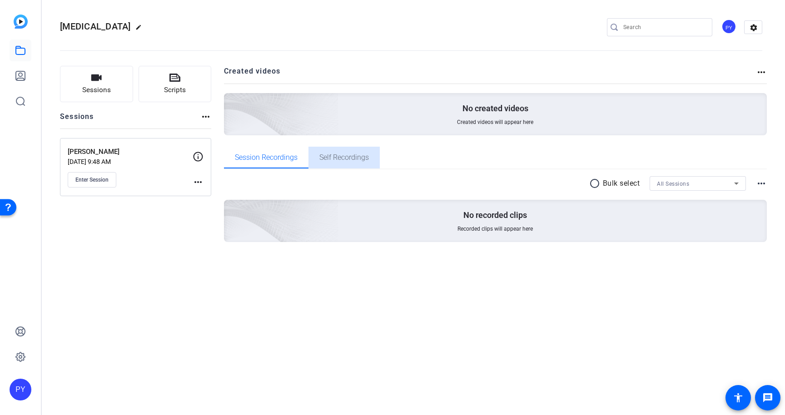
click at [335, 163] on span "Self Recordings" at bounding box center [344, 158] width 50 height 22
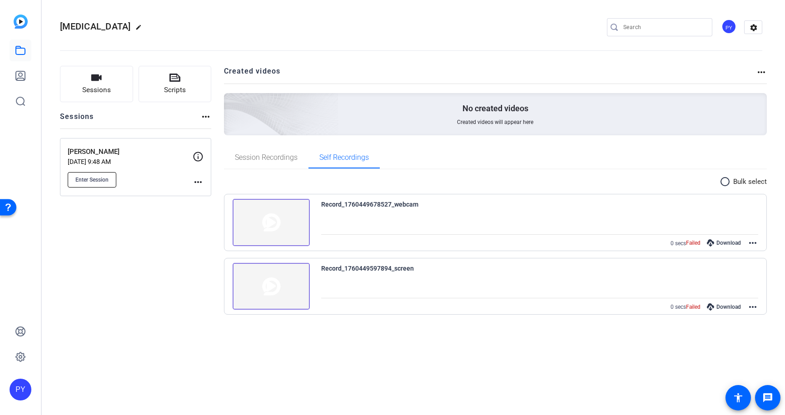
click at [100, 176] on span "Enter Session" at bounding box center [91, 179] width 33 height 7
click at [259, 167] on span "Session Recordings" at bounding box center [266, 158] width 63 height 22
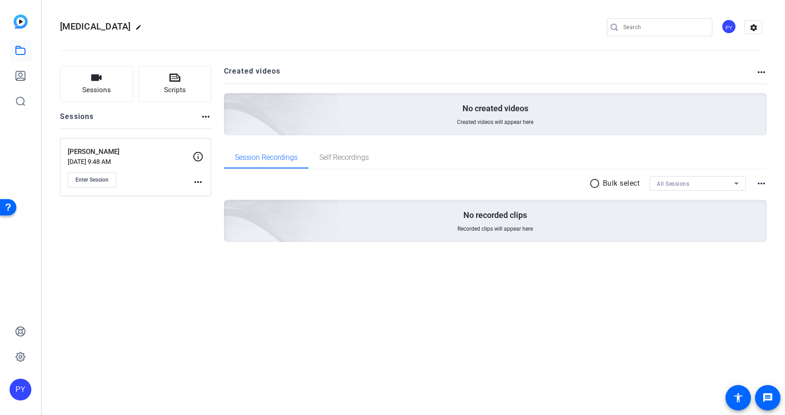
click at [358, 217] on div "No recorded clips Recorded clips will appear here" at bounding box center [496, 221] width 544 height 42
click at [95, 92] on span "Sessions" at bounding box center [96, 90] width 29 height 10
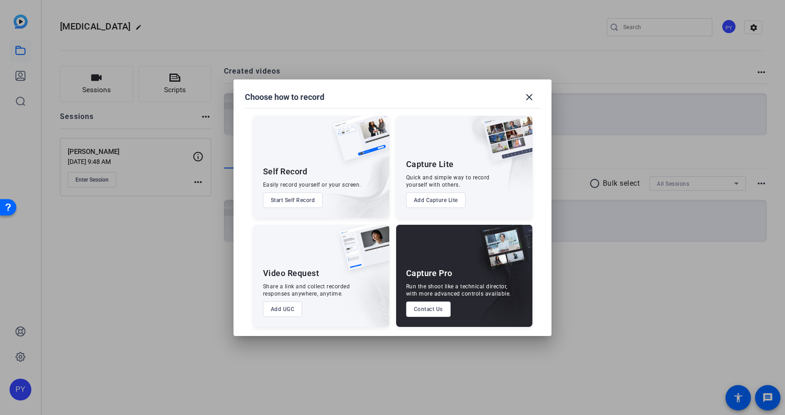
click at [288, 200] on button "Start Self Record" at bounding box center [293, 200] width 60 height 15
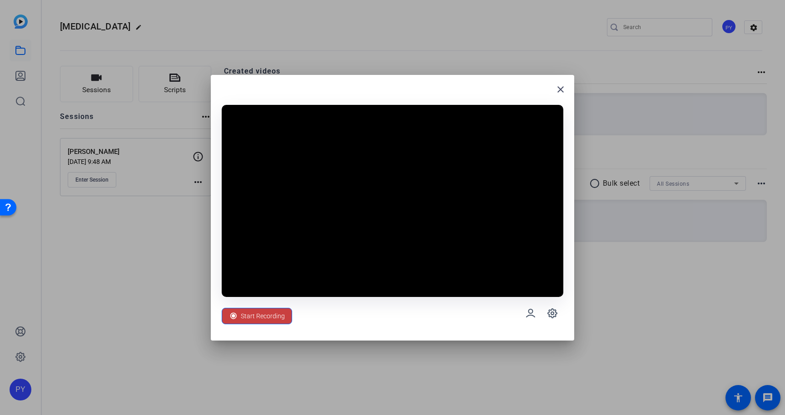
click at [270, 315] on span "Start Recording" at bounding box center [263, 316] width 44 height 17
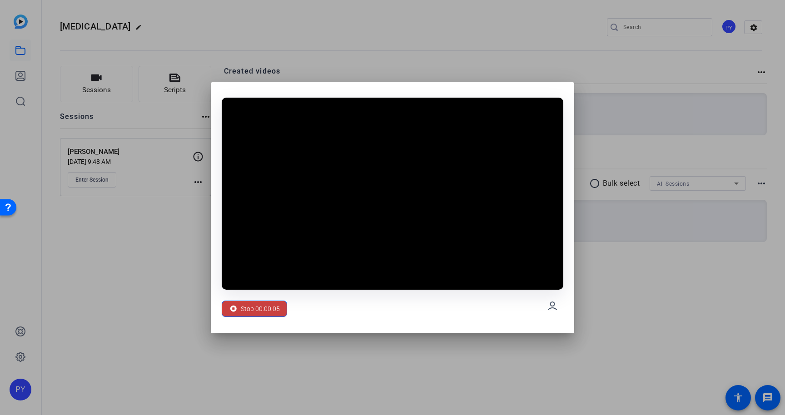
click at [269, 310] on span "Stop 00:00:05" at bounding box center [260, 308] width 39 height 17
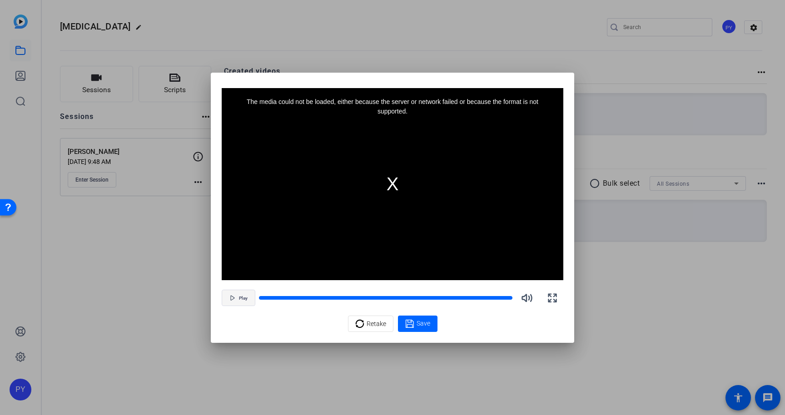
click at [245, 302] on span "button" at bounding box center [238, 298] width 33 height 22
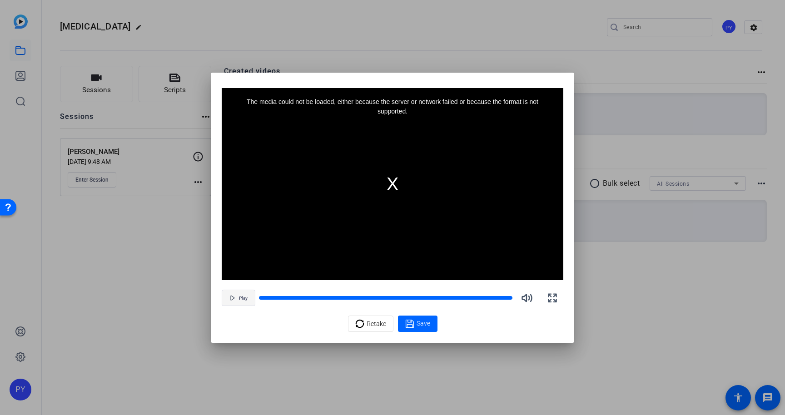
click at [245, 302] on span "button" at bounding box center [238, 298] width 33 height 22
click at [240, 300] on span "Play" at bounding box center [243, 298] width 9 height 5
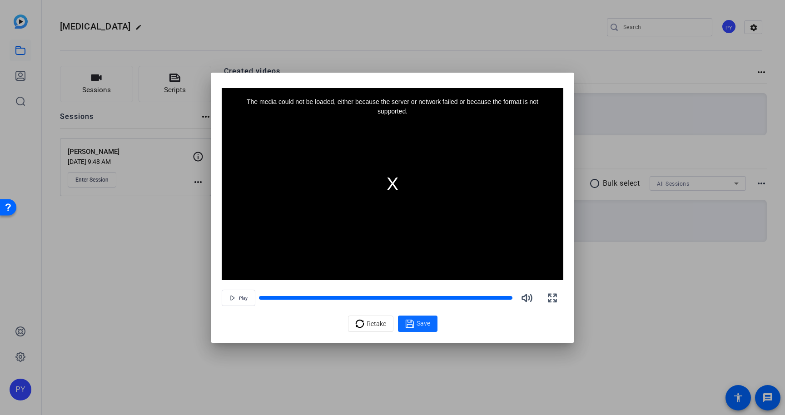
click at [414, 326] on icon at bounding box center [409, 324] width 9 height 11
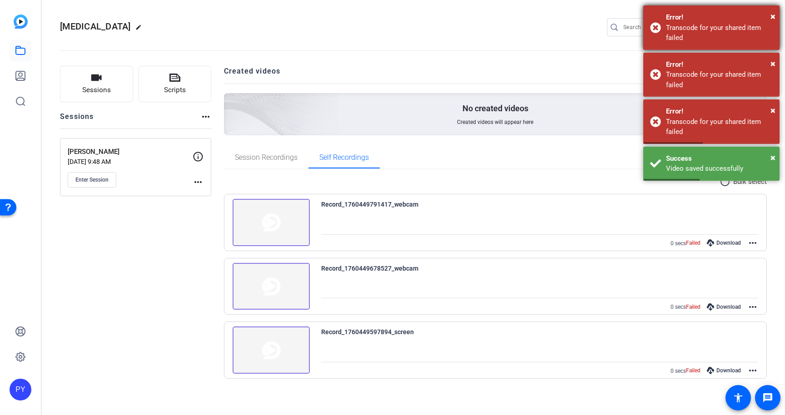
click at [776, 15] on div "× Error! Transcode for your shared item failed" at bounding box center [711, 27] width 136 height 45
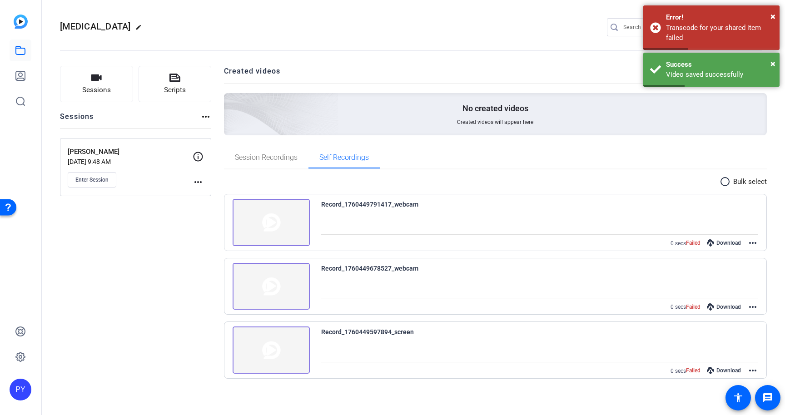
click at [776, 15] on div "× Error! Transcode for your shared item failed" at bounding box center [711, 27] width 136 height 45
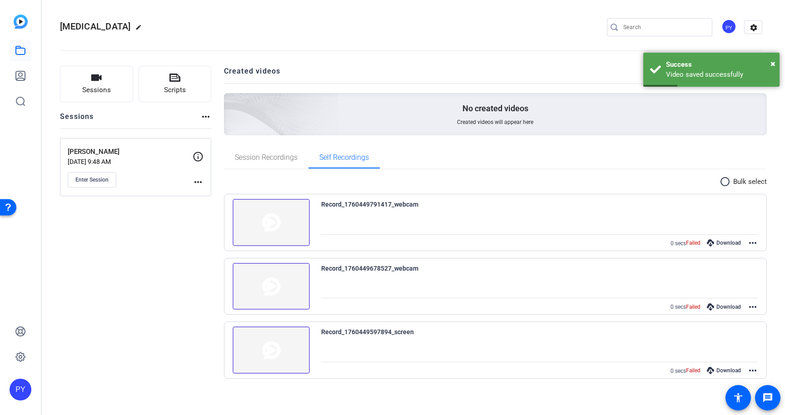
click at [776, 15] on div "× Error! Transcode for your shared item failed" at bounding box center [711, 27] width 136 height 45
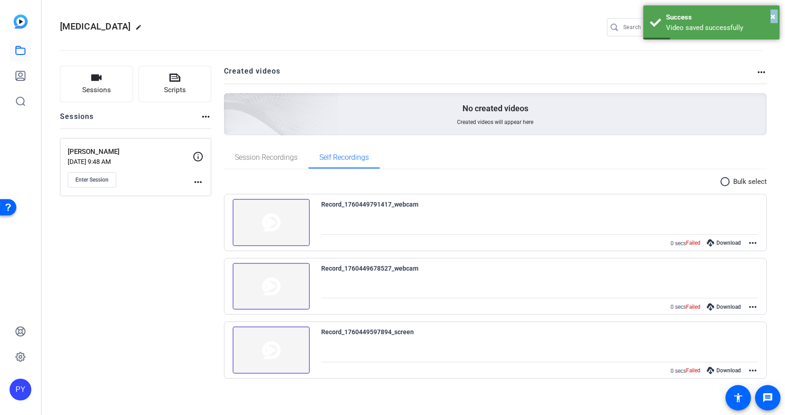
click at [776, 15] on div "× Success Video saved successfully" at bounding box center [711, 22] width 136 height 34
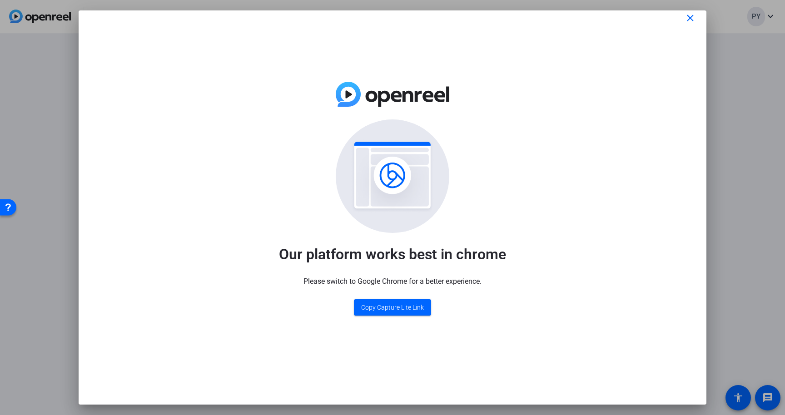
click at [690, 19] on mat-icon "close" at bounding box center [690, 18] width 11 height 11
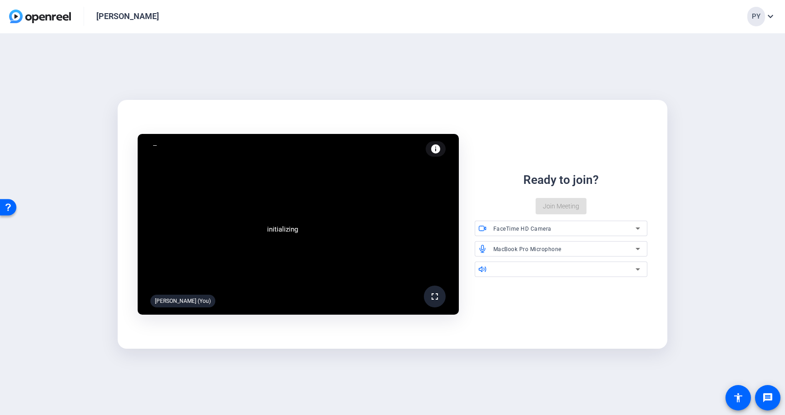
click at [554, 229] on div "FaceTime HD Camera" at bounding box center [565, 228] width 143 height 11
click at [504, 204] on div at bounding box center [392, 207] width 785 height 415
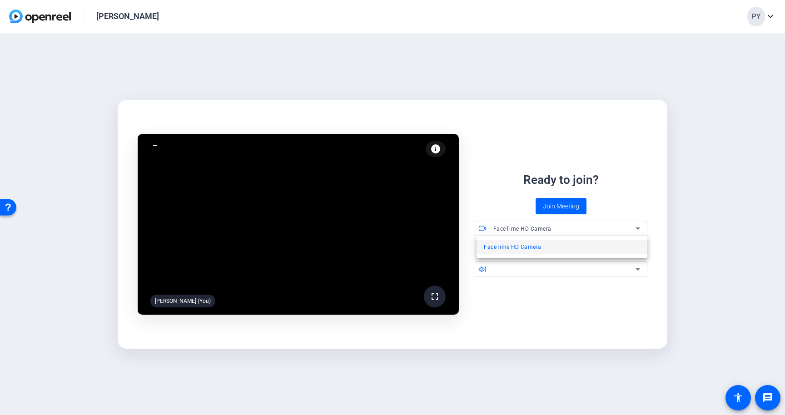
click at [290, 225] on video at bounding box center [298, 224] width 321 height 181
click at [519, 250] on span "MacBook Pro Microphone" at bounding box center [528, 249] width 68 height 6
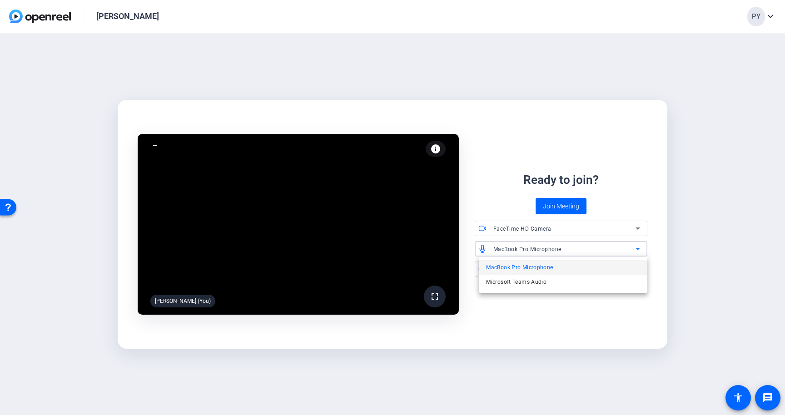
click at [483, 180] on div at bounding box center [392, 207] width 785 height 415
click at [511, 269] on div at bounding box center [565, 269] width 143 height 11
